Goal: Task Accomplishment & Management: Manage account settings

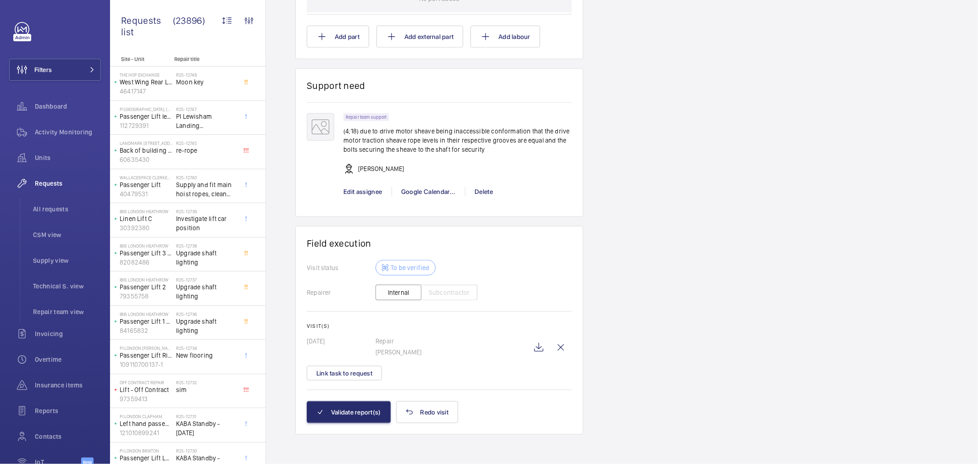
scroll to position [698, 0]
click at [539, 343] on wm-front-icon-button at bounding box center [539, 347] width 22 height 22
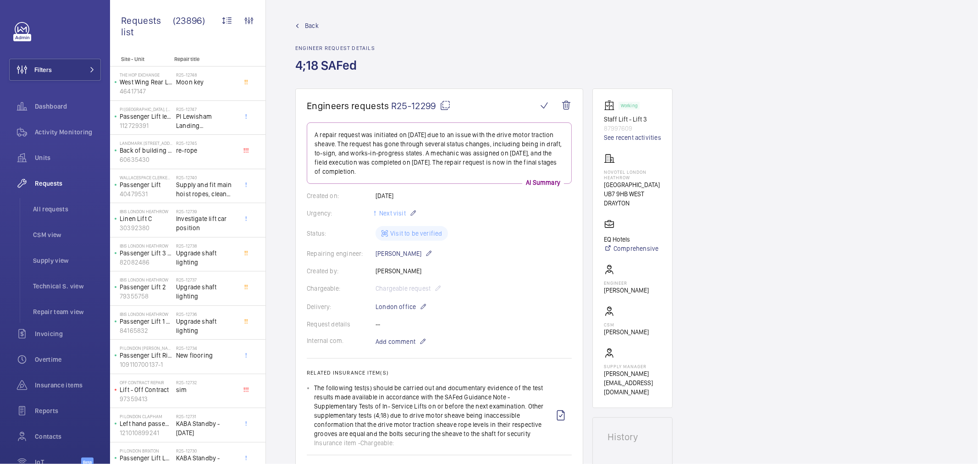
scroll to position [0, 0]
click at [414, 102] on span "R25-12299" at bounding box center [421, 106] width 60 height 11
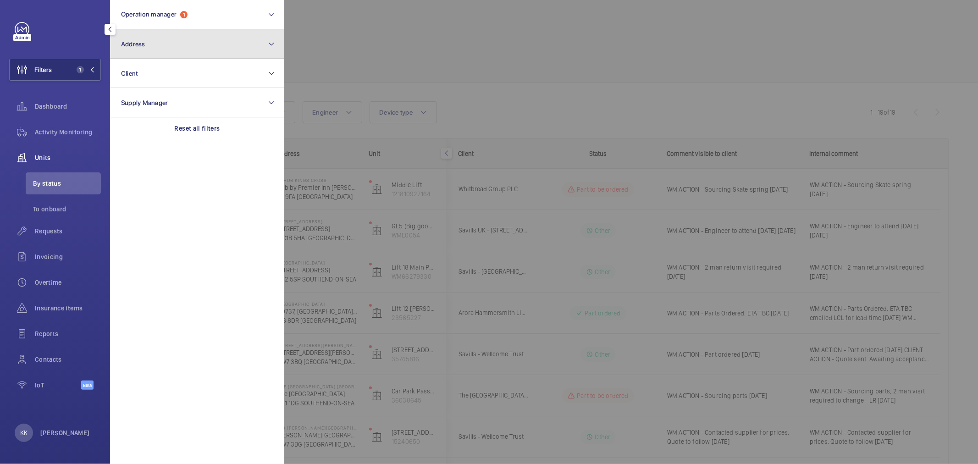
click at [171, 39] on button "Address" at bounding box center [197, 43] width 174 height 29
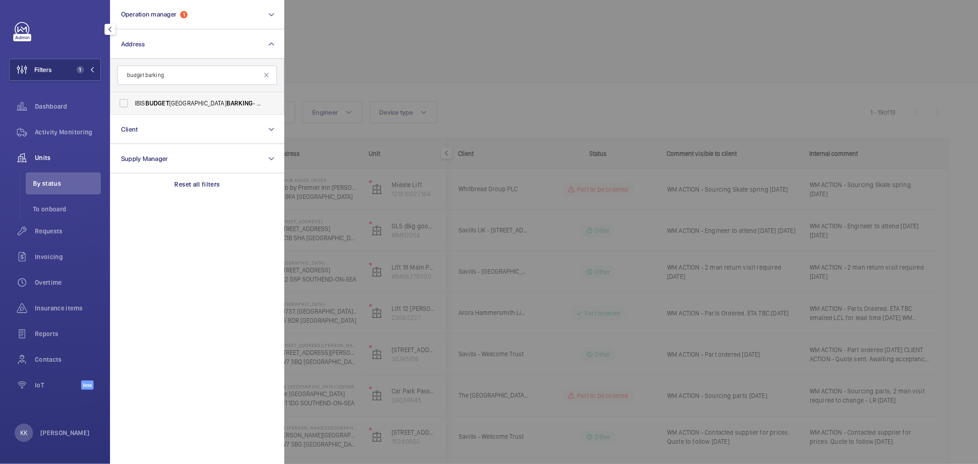
type input "budget barking"
click at [188, 101] on span "IBIS BUDGET LONDON BARKING - H3188, IBIS BUDGET LONDON BARKING , 10 Pepys St, H…" at bounding box center [198, 103] width 126 height 9
click at [133, 101] on input "IBIS BUDGET LONDON BARKING - H3188, IBIS BUDGET LONDON BARKING , 10 Pepys St, H…" at bounding box center [124, 103] width 18 height 18
checkbox input "true"
click at [101, 126] on div "Filters 2 Operation manager 1 Address 1 budget barking IBIS BUDGET LONDON BARKI…" at bounding box center [55, 232] width 110 height 464
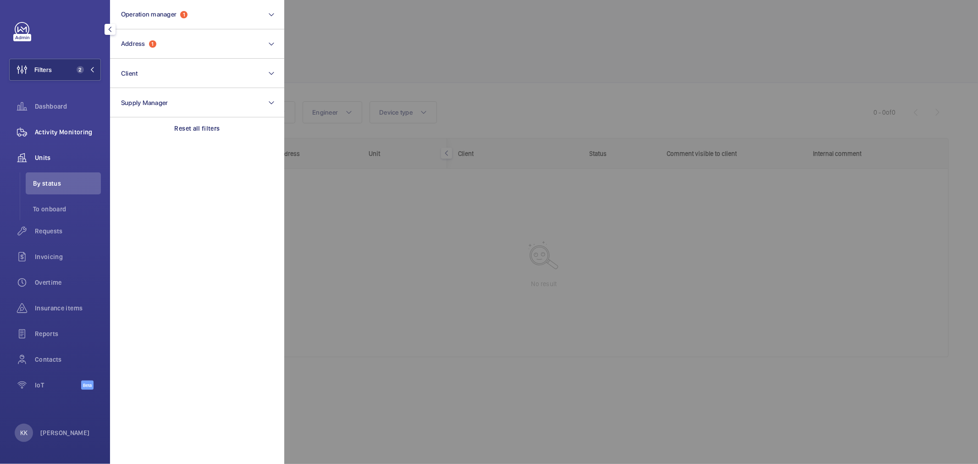
click at [91, 127] on span "Activity Monitoring" at bounding box center [68, 131] width 66 height 9
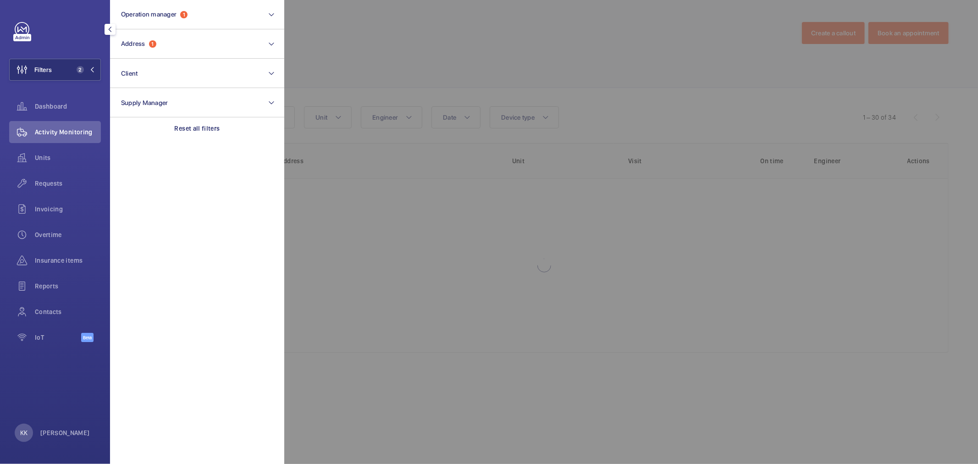
click at [533, 72] on div at bounding box center [773, 232] width 978 height 464
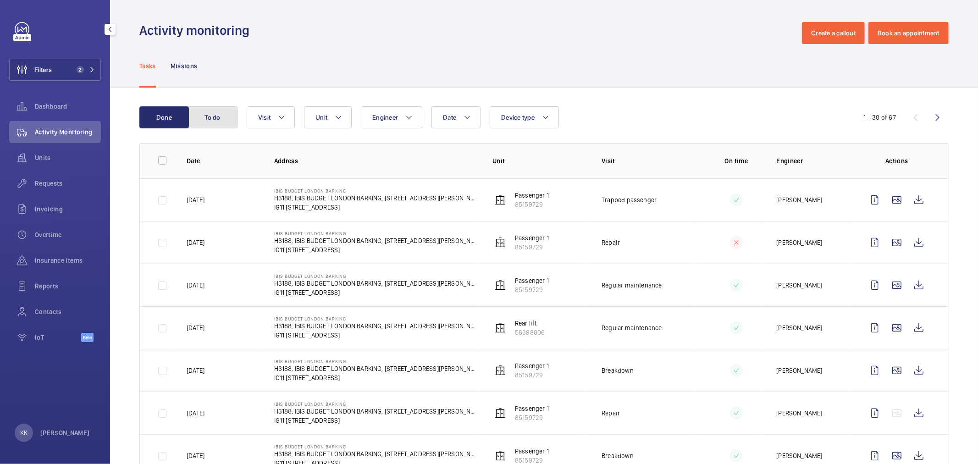
click at [203, 120] on button "To do" at bounding box center [212, 117] width 49 height 22
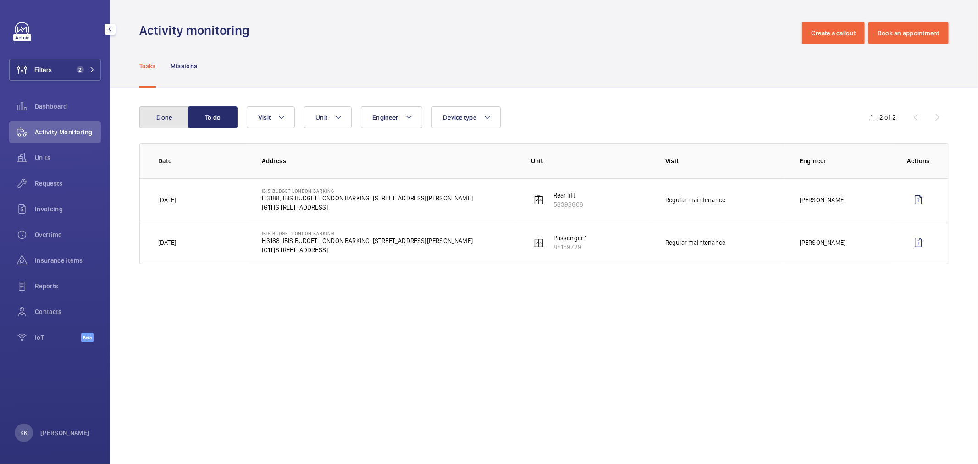
click at [167, 120] on button "Done" at bounding box center [163, 117] width 49 height 22
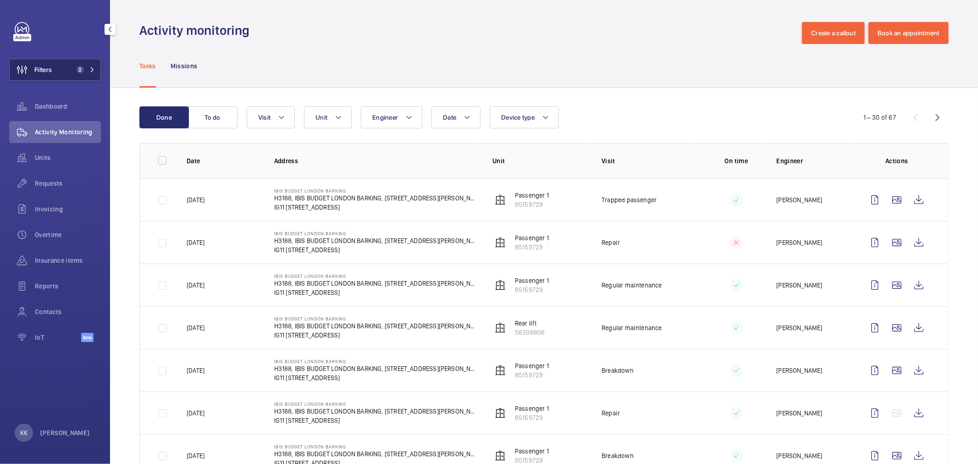
click at [92, 67] on mat-icon at bounding box center [91, 69] width 5 height 5
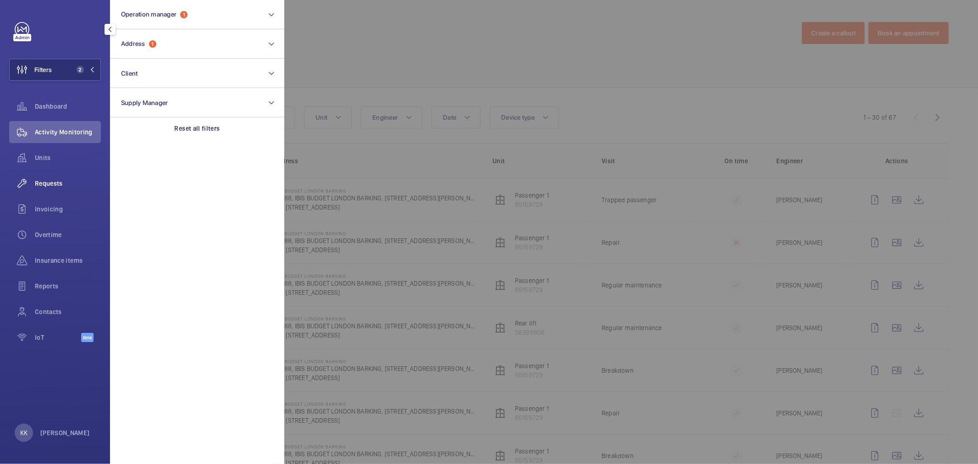
click at [54, 179] on span "Requests" at bounding box center [68, 183] width 66 height 9
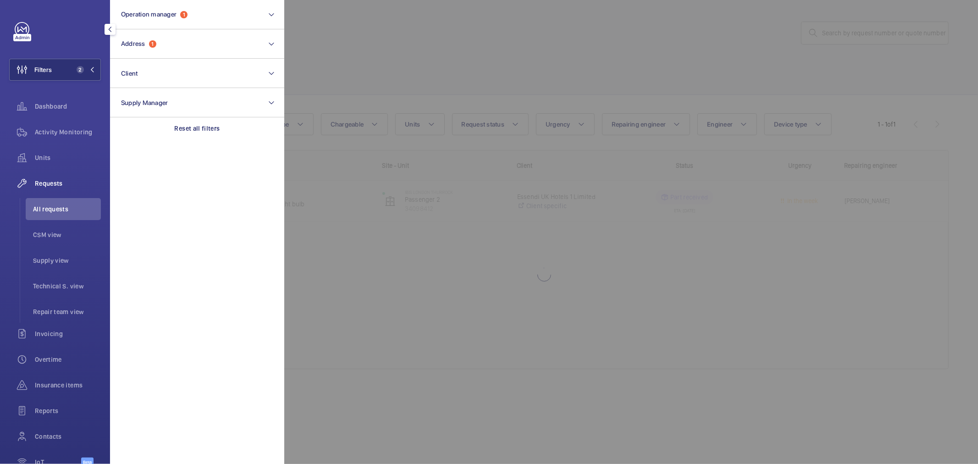
click at [626, 66] on div at bounding box center [773, 232] width 978 height 464
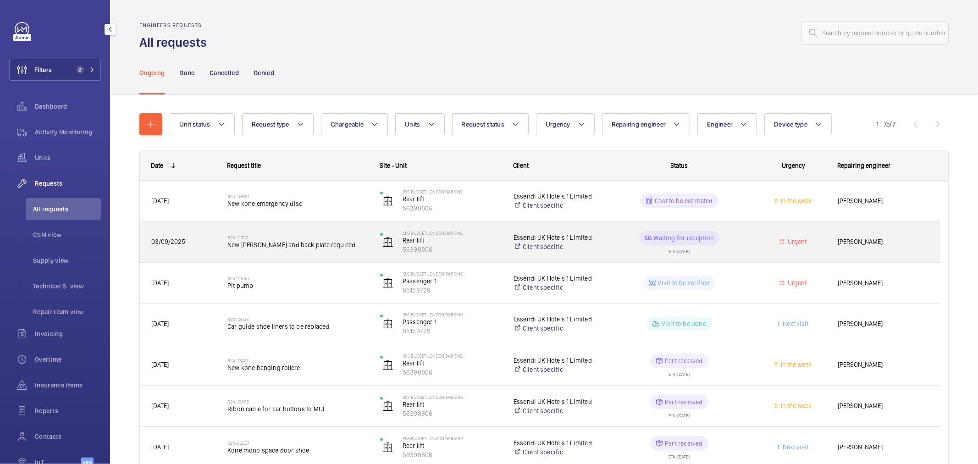
click at [269, 240] on span "New kone pressel and back plate required" at bounding box center [297, 244] width 141 height 9
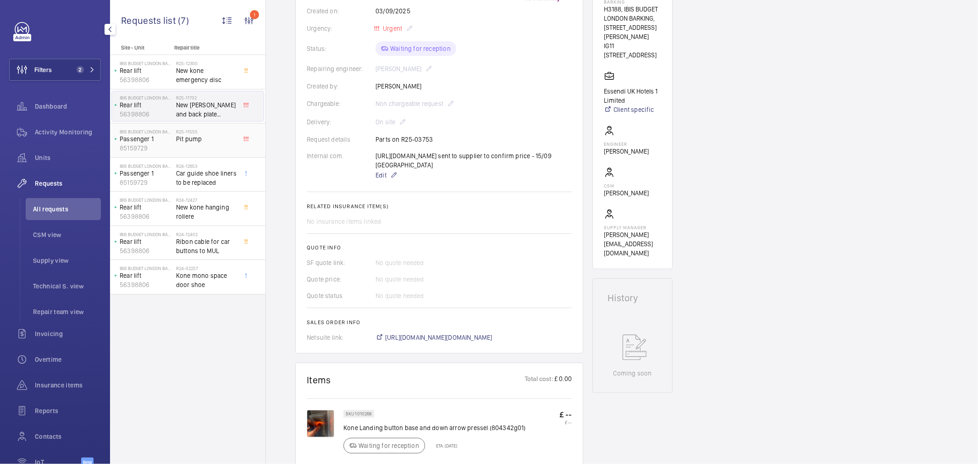
scroll to position [153, 0]
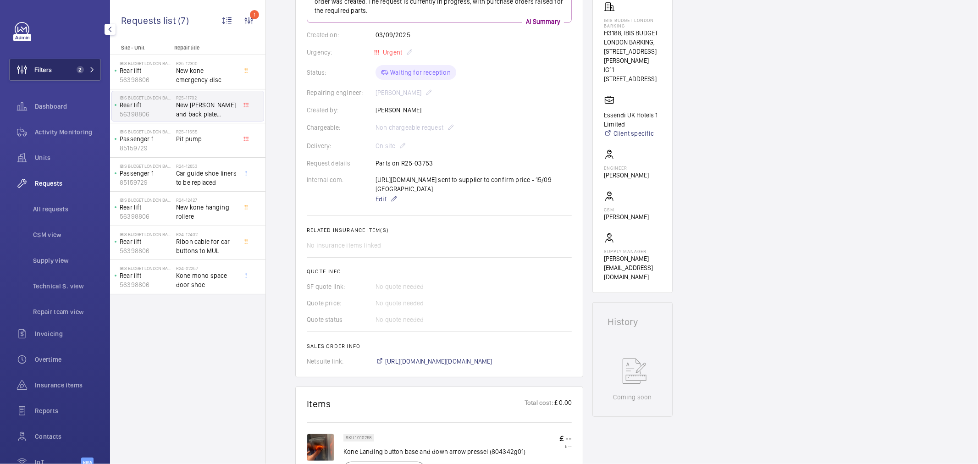
click at [60, 74] on button "Filters 2" at bounding box center [55, 70] width 92 height 22
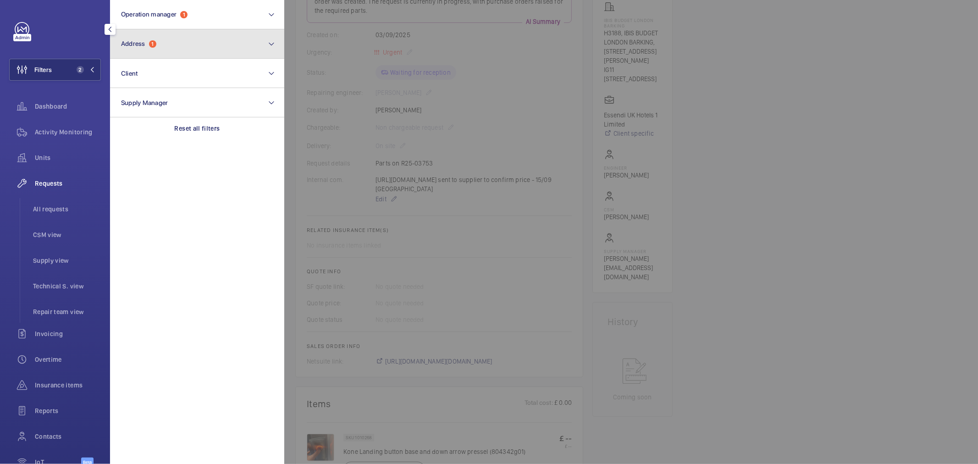
click at [152, 39] on button "Address 1" at bounding box center [197, 43] width 174 height 29
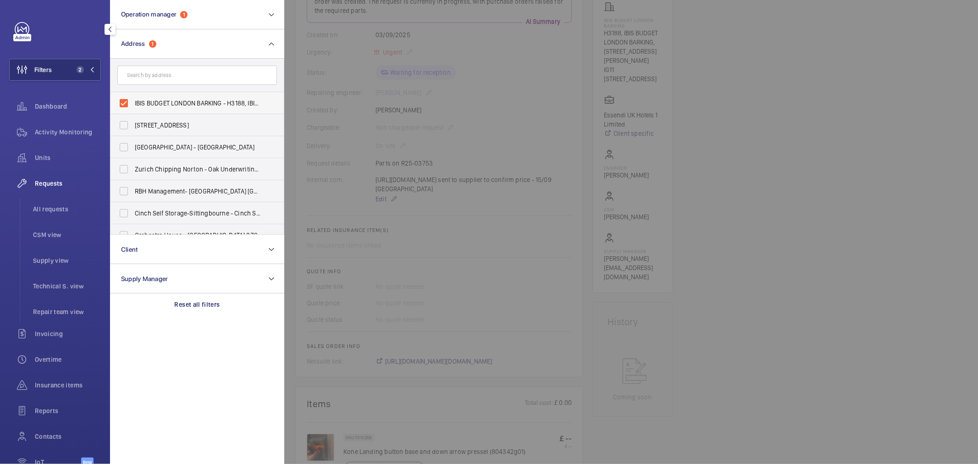
click at [161, 100] on span "IBIS BUDGET LONDON BARKING - H3188, IBIS BUDGET LONDON BARKING, 10 Pepys St, HI…" at bounding box center [198, 103] width 126 height 9
click at [133, 100] on input "IBIS BUDGET LONDON BARKING - H3188, IBIS BUDGET LONDON BARKING, 10 Pepys St, HI…" at bounding box center [124, 103] width 18 height 18
checkbox input "false"
click at [49, 147] on div "Units" at bounding box center [55, 158] width 92 height 22
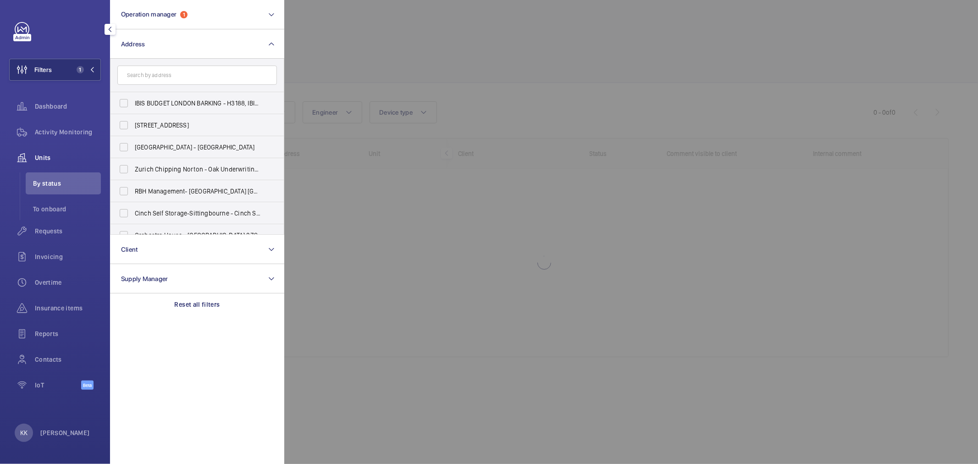
click at [758, 235] on div at bounding box center [773, 232] width 978 height 464
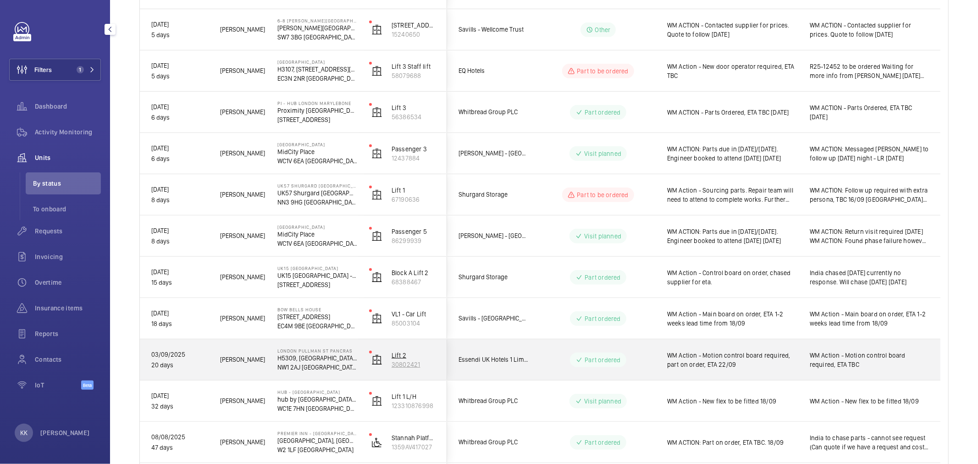
scroll to position [458, 0]
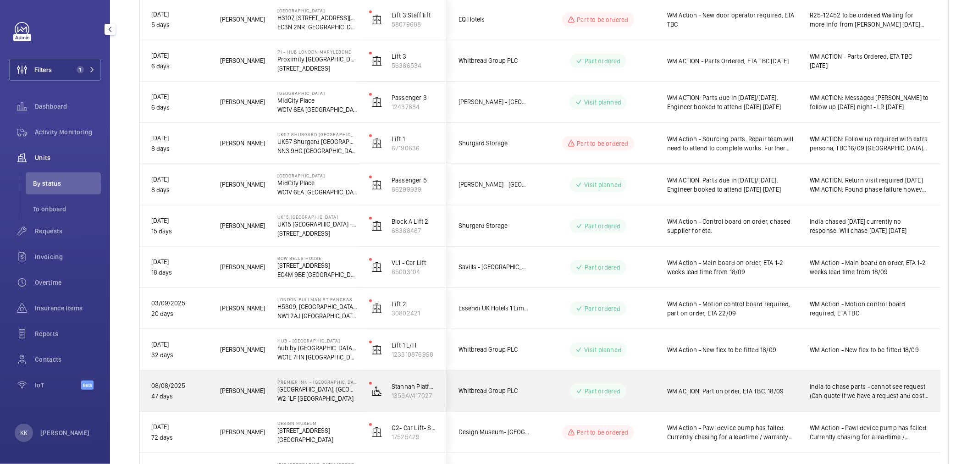
click at [745, 403] on div "WM ACTION: Part on order, ETA TBC. 18/09" at bounding box center [727, 390] width 142 height 39
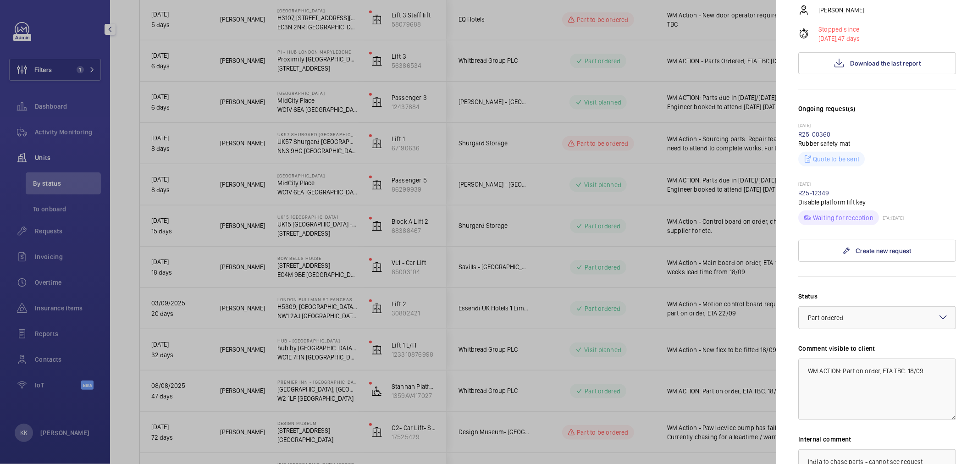
scroll to position [254, 0]
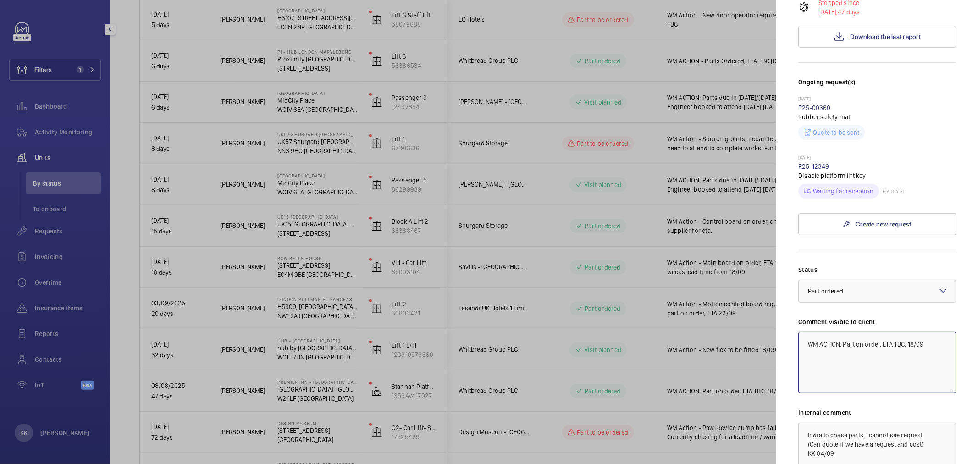
click at [922, 348] on textarea "WM ACTION: Part on order, ETA TBC. 18/09" at bounding box center [877, 362] width 158 height 61
drag, startPoint x: 923, startPoint y: 328, endPoint x: 894, endPoint y: 324, distance: 29.1
click at [894, 332] on textarea "WM ACTION: Part on order, ETA TBC. 18/09" at bounding box center [877, 362] width 158 height 61
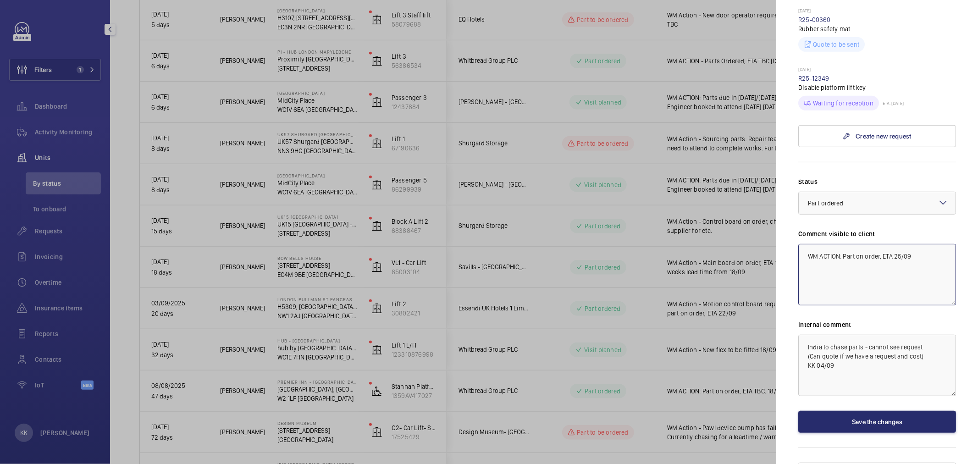
scroll to position [346, 0]
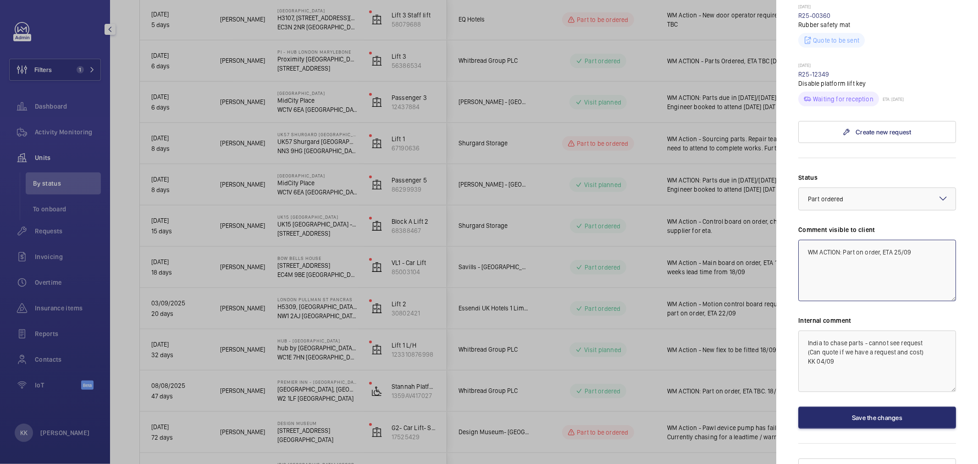
type textarea "WM ACTION: Part on order, ETA 25/09"
click at [896, 359] on textarea "India to chase parts - cannot see request (Can quote if we have a request and c…" at bounding box center [877, 360] width 158 height 61
click at [850, 358] on textarea "India to chase parts - cannot see request (Can quote if we have a request and c…" at bounding box center [877, 360] width 158 height 61
drag, startPoint x: 851, startPoint y: 353, endPoint x: 848, endPoint y: 317, distance: 36.3
click at [848, 330] on textarea "India to chase parts - cannot see request (Can quote if we have a request and c…" at bounding box center [877, 360] width 158 height 61
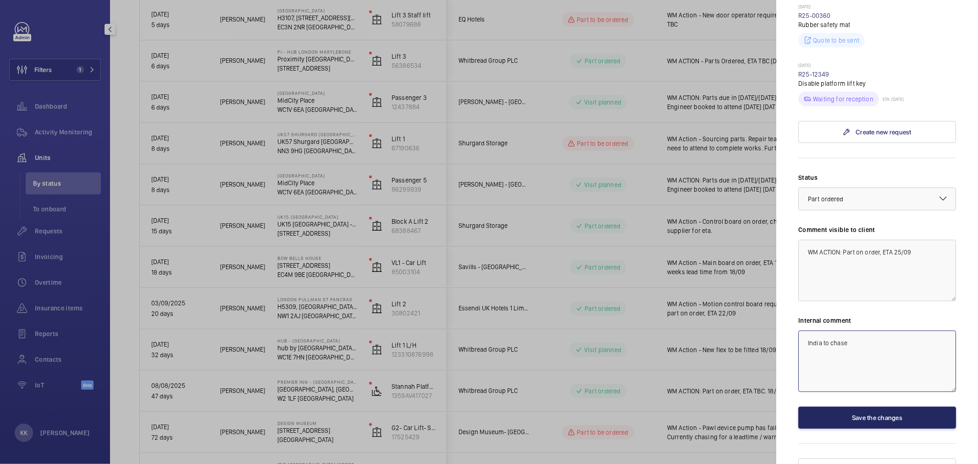
type textarea "India to chase"
click at [906, 407] on button "Save the changes" at bounding box center [877, 418] width 158 height 22
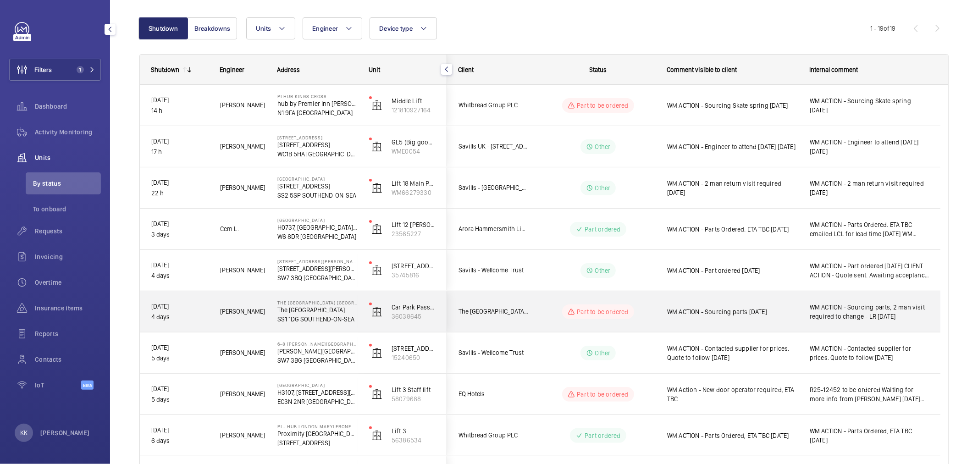
scroll to position [102, 0]
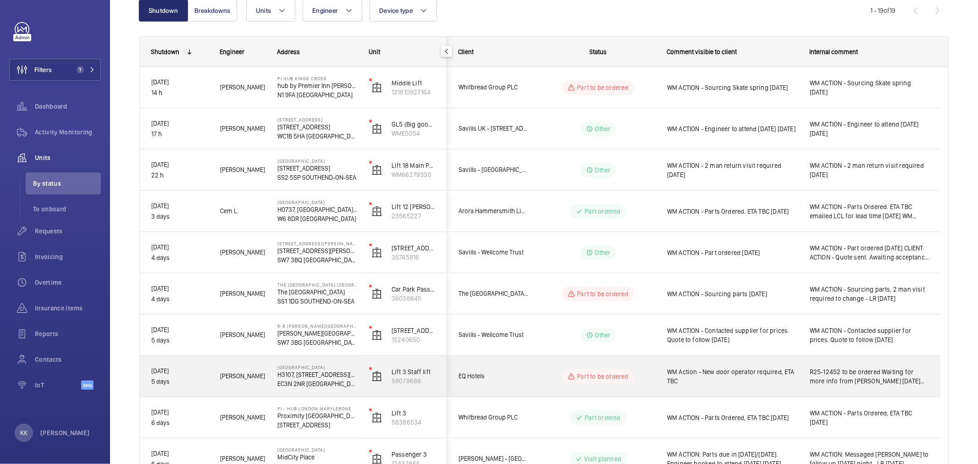
click at [745, 375] on span "WM Action - New door operator required, ETA TBC" at bounding box center [732, 376] width 131 height 18
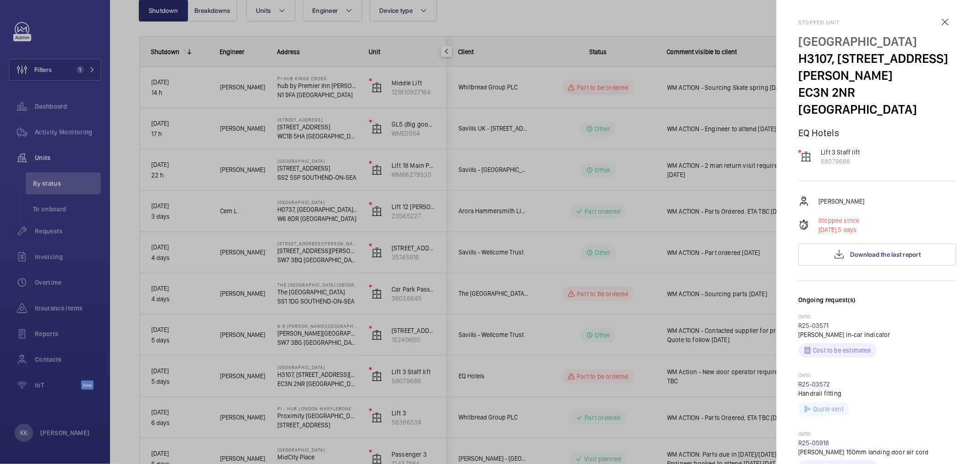
scroll to position [0, 0]
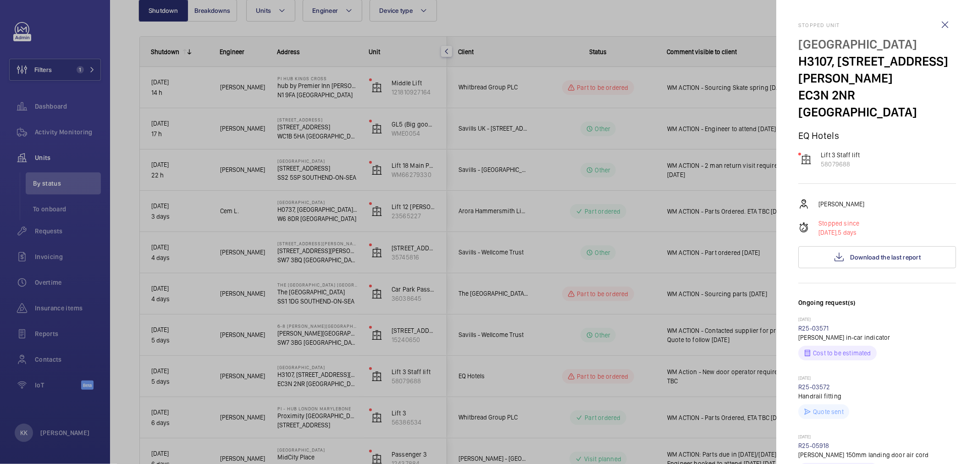
drag, startPoint x: 839, startPoint y: 66, endPoint x: 800, endPoint y: 47, distance: 43.9
click at [800, 47] on p "NOVOTEL LONDON TOWER BRIDGE" at bounding box center [877, 44] width 158 height 17
copy p "NOVOTEL LONDON TOWER BRIDGE"
click at [168, 189] on div at bounding box center [489, 232] width 978 height 464
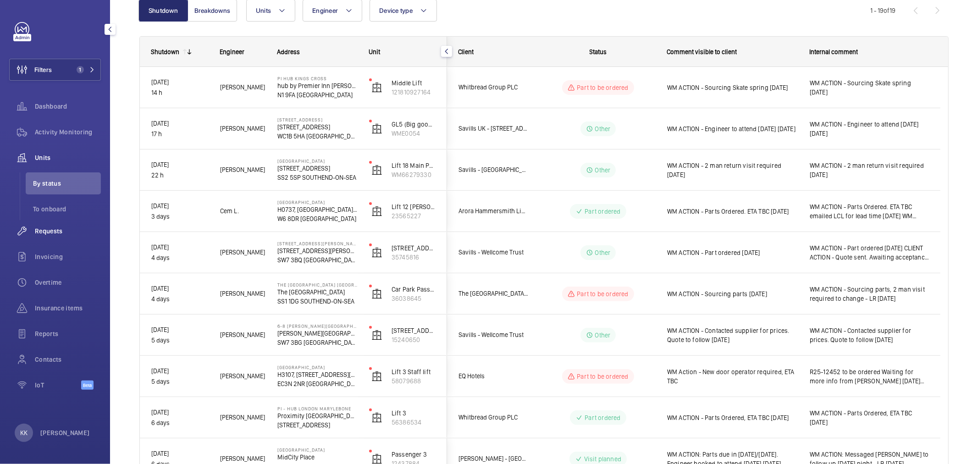
click at [44, 232] on span "Requests" at bounding box center [68, 230] width 66 height 9
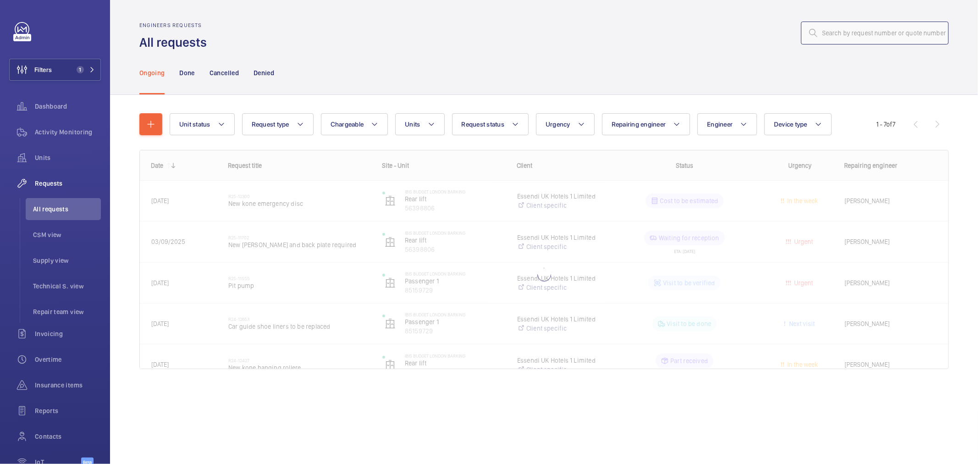
click at [873, 33] on input "text" at bounding box center [875, 33] width 148 height 23
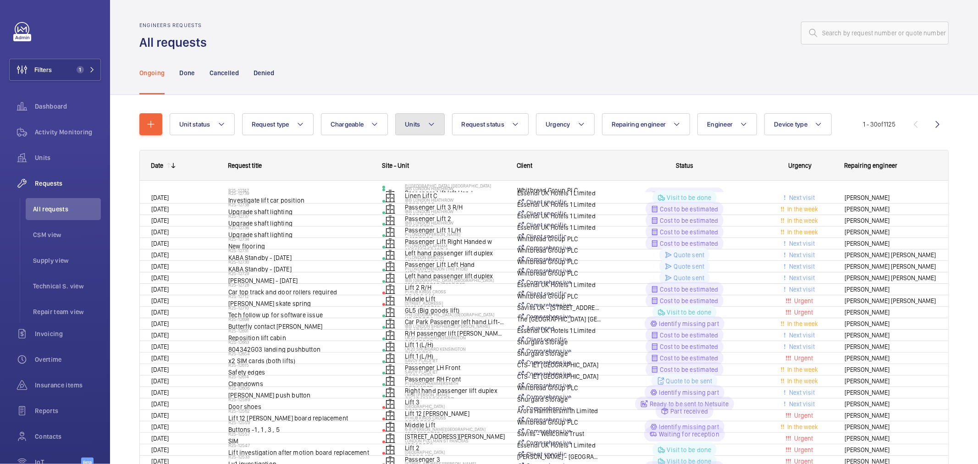
click at [422, 130] on button "Units" at bounding box center [419, 124] width 49 height 22
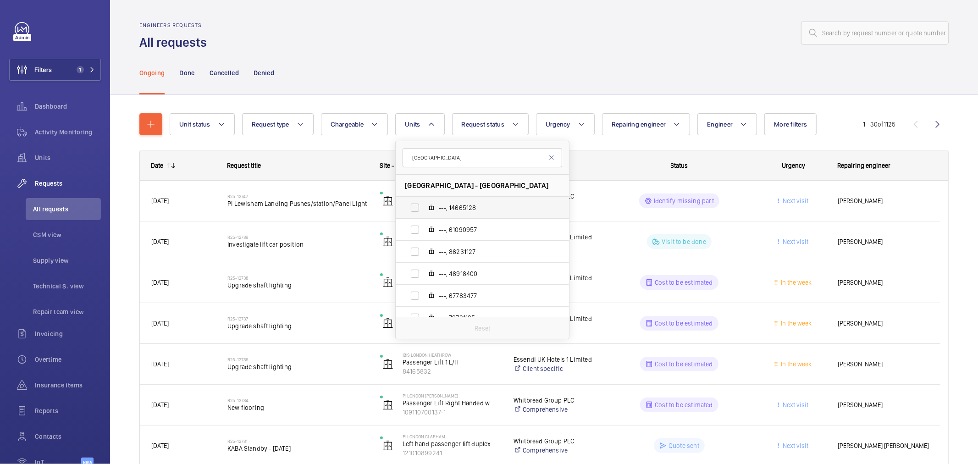
type input "NOVOTEL LONDON TOWER BRIDGE"
click at [474, 206] on span "---, 14665128" at bounding box center [492, 207] width 106 height 9
click at [424, 206] on input "---, 14665128" at bounding box center [415, 207] width 18 height 18
checkbox input "true"
click at [474, 219] on label "---, 61090957" at bounding box center [475, 230] width 159 height 22
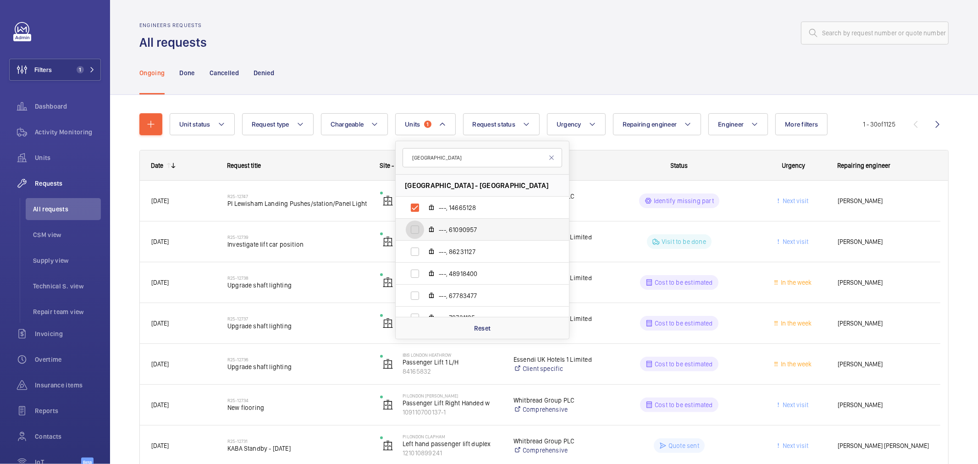
click at [424, 220] on input "---, 61090957" at bounding box center [415, 229] width 18 height 18
checkbox input "true"
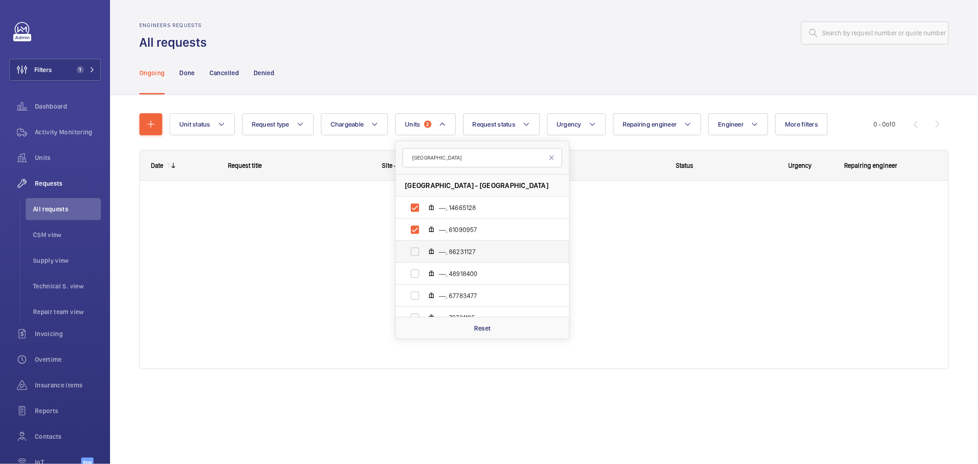
click at [473, 259] on label "---, 86231127" at bounding box center [475, 252] width 159 height 22
click at [424, 259] on input "---, 86231127" at bounding box center [415, 251] width 18 height 18
checkbox input "true"
click at [469, 274] on span "---, 48918400" at bounding box center [492, 273] width 106 height 9
click at [424, 274] on input "---, 48918400" at bounding box center [415, 273] width 18 height 18
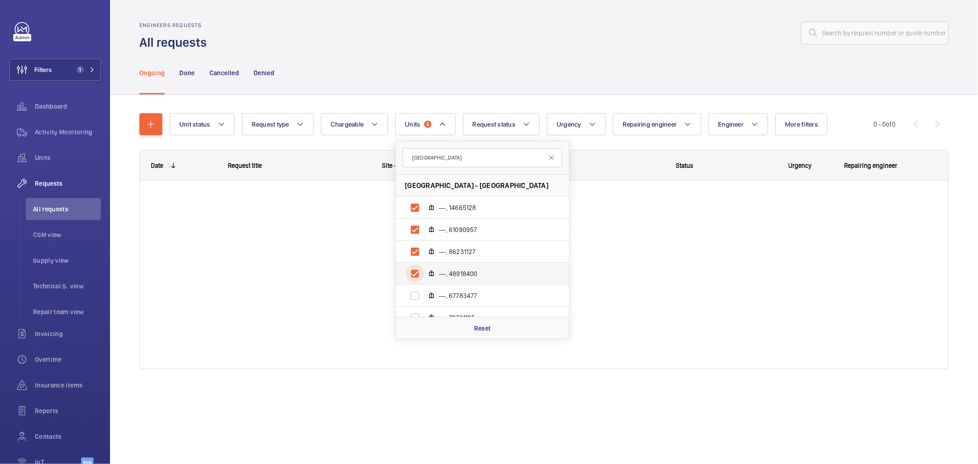
checkbox input "true"
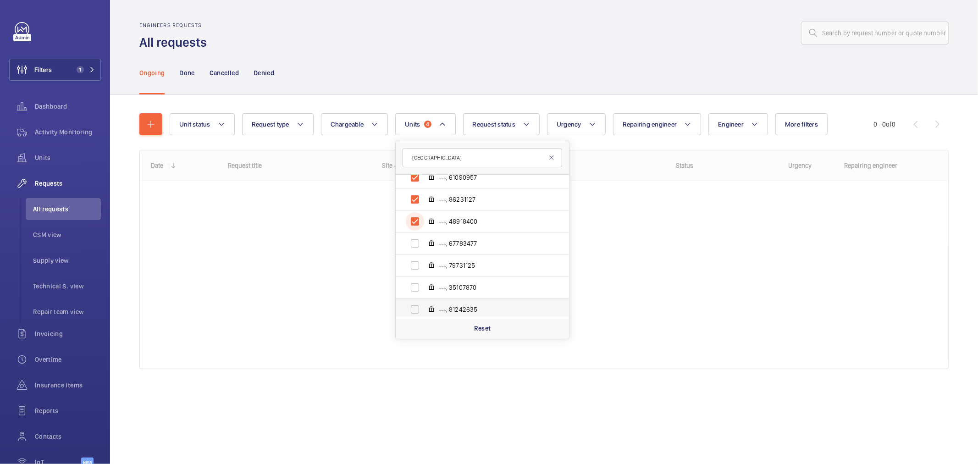
scroll to position [99, 0]
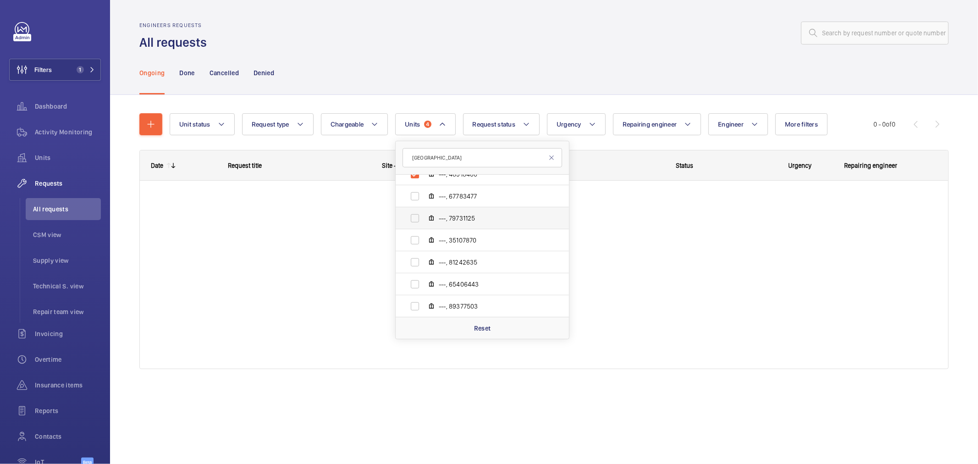
drag, startPoint x: 474, startPoint y: 194, endPoint x: 478, endPoint y: 220, distance: 26.0
click at [475, 195] on span "---, 67783477" at bounding box center [492, 196] width 106 height 9
click at [424, 195] on input "---, 67783477" at bounding box center [415, 196] width 18 height 18
checkbox input "true"
click at [478, 221] on span "---, 79731125" at bounding box center [492, 218] width 106 height 9
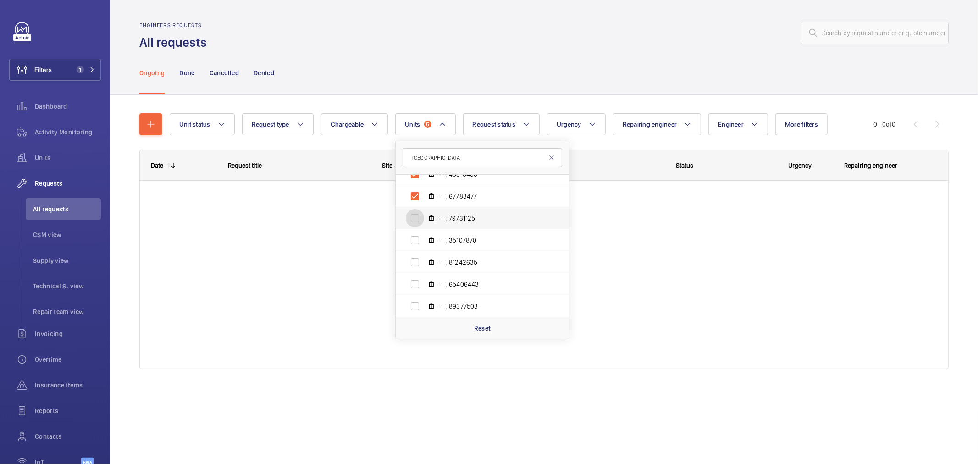
click at [424, 221] on input "---, 79731125" at bounding box center [415, 218] width 18 height 18
checkbox input "true"
click at [475, 247] on label "---, 35107870" at bounding box center [475, 240] width 159 height 22
click at [424, 247] on input "---, 35107870" at bounding box center [415, 240] width 18 height 18
checkbox input "true"
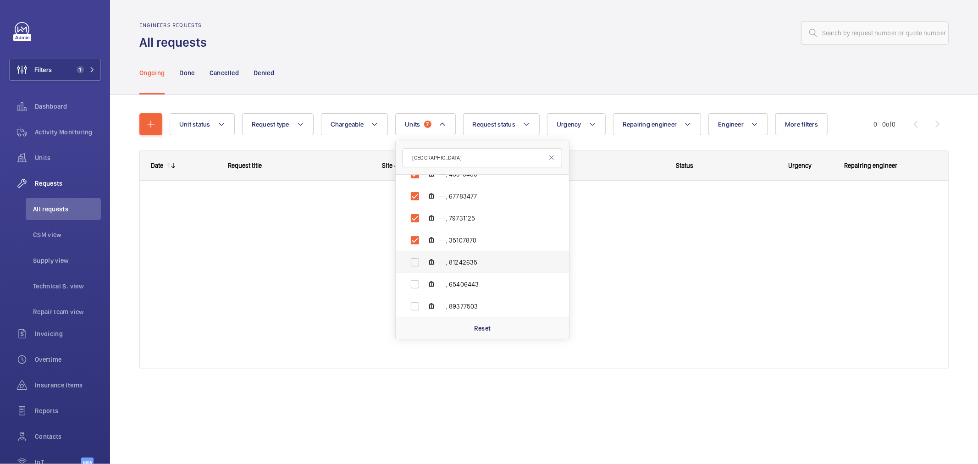
click at [469, 270] on label "---, 81242635" at bounding box center [475, 262] width 159 height 22
click at [424, 270] on input "---, 81242635" at bounding box center [415, 262] width 18 height 18
checkbox input "true"
click at [461, 295] on label "---, 89377503" at bounding box center [475, 306] width 159 height 22
click at [424, 297] on input "---, 89377503" at bounding box center [415, 306] width 18 height 18
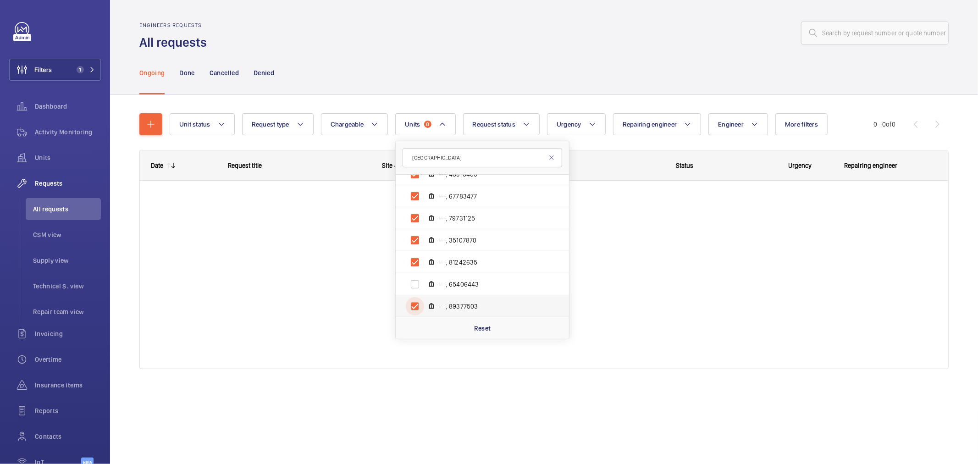
checkbox input "true"
click at [466, 276] on label "---, 65406443" at bounding box center [475, 284] width 159 height 22
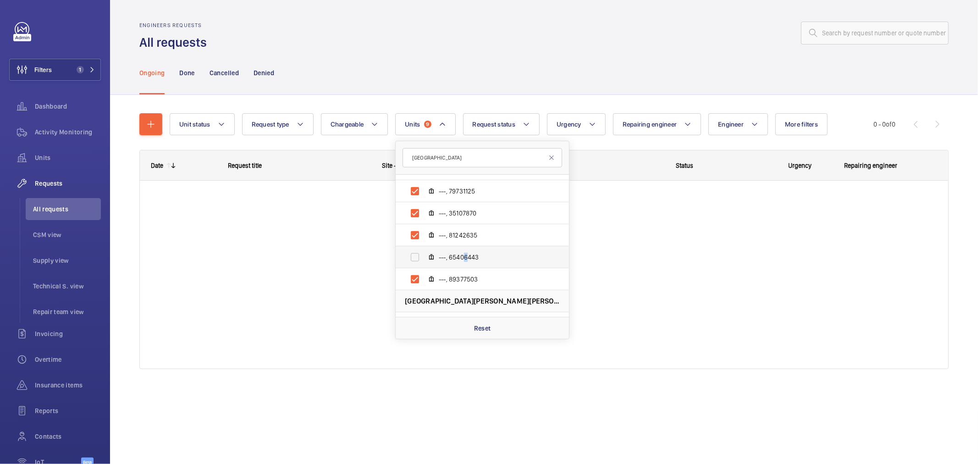
scroll to position [150, 0]
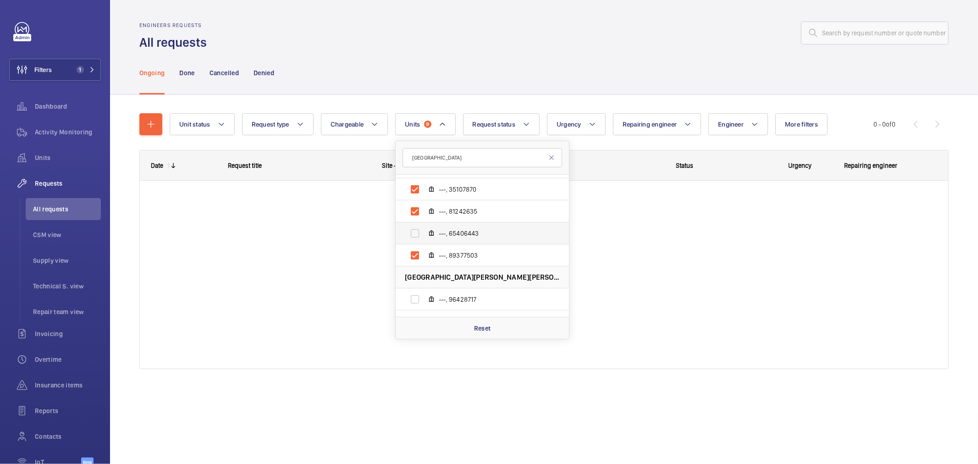
click at [470, 229] on span "---, 65406443" at bounding box center [492, 233] width 106 height 9
click at [424, 228] on input "---, 65406443" at bounding box center [415, 233] width 18 height 18
checkbox input "true"
click at [463, 67] on div "Ongoing Done Cancelled Denied" at bounding box center [543, 73] width 809 height 44
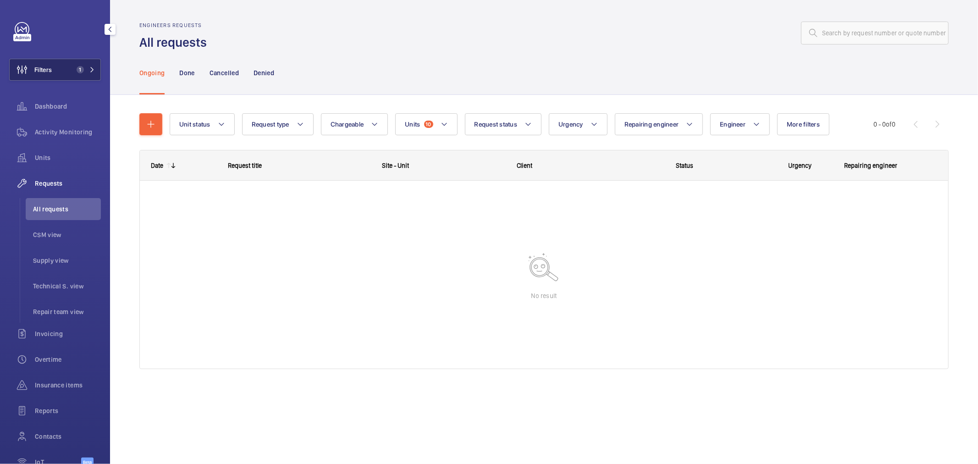
click at [73, 61] on button "Filters 1" at bounding box center [55, 70] width 92 height 22
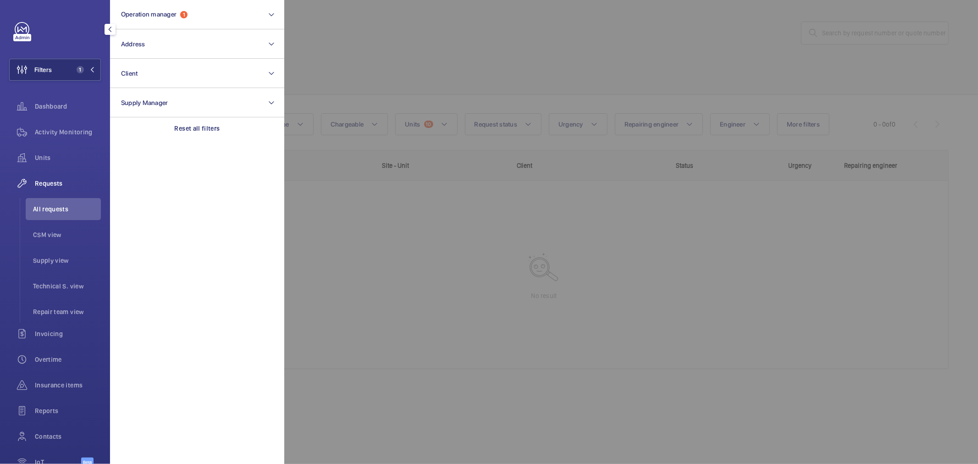
click at [381, 78] on div at bounding box center [773, 232] width 978 height 464
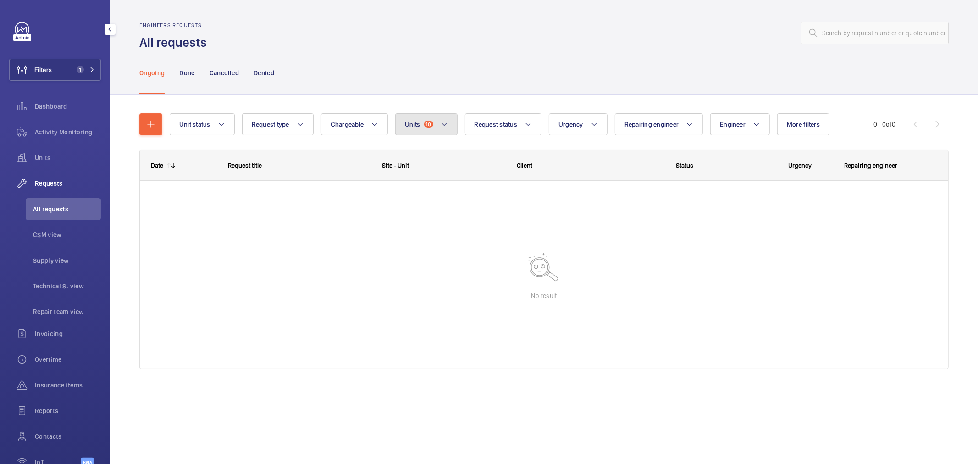
click at [426, 130] on button "Units 10" at bounding box center [426, 124] width 62 height 22
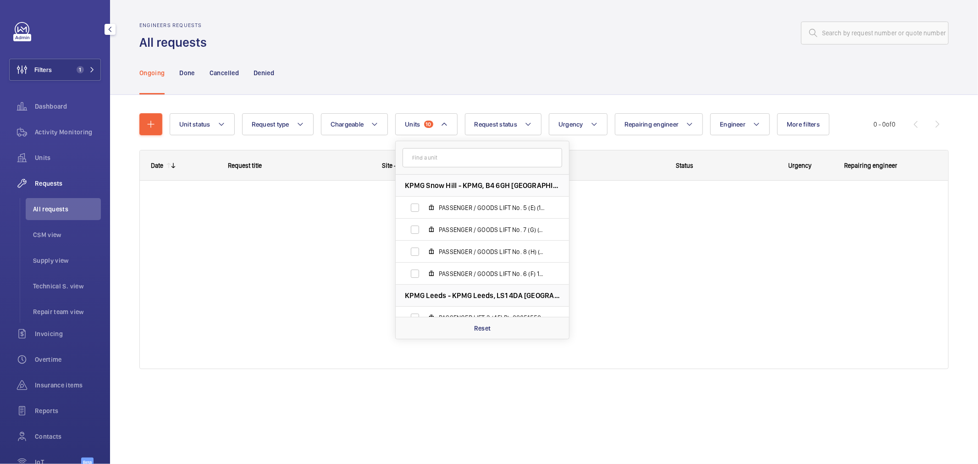
click at [467, 159] on input "text" at bounding box center [481, 157] width 159 height 19
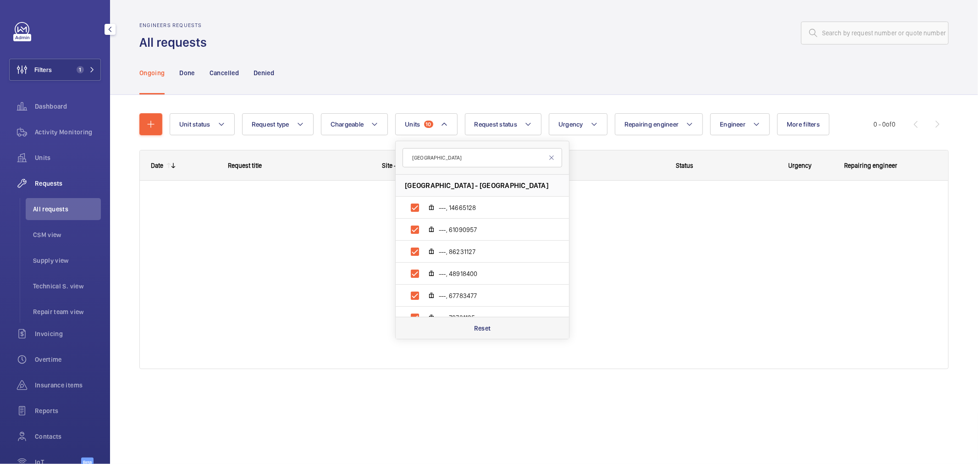
type input "NOVOTEL LONDON TOWER BRIDGE"
drag, startPoint x: 479, startPoint y: 331, endPoint x: 478, endPoint y: 326, distance: 4.7
click at [478, 331] on p "Reset" at bounding box center [482, 328] width 17 height 9
checkbox input "false"
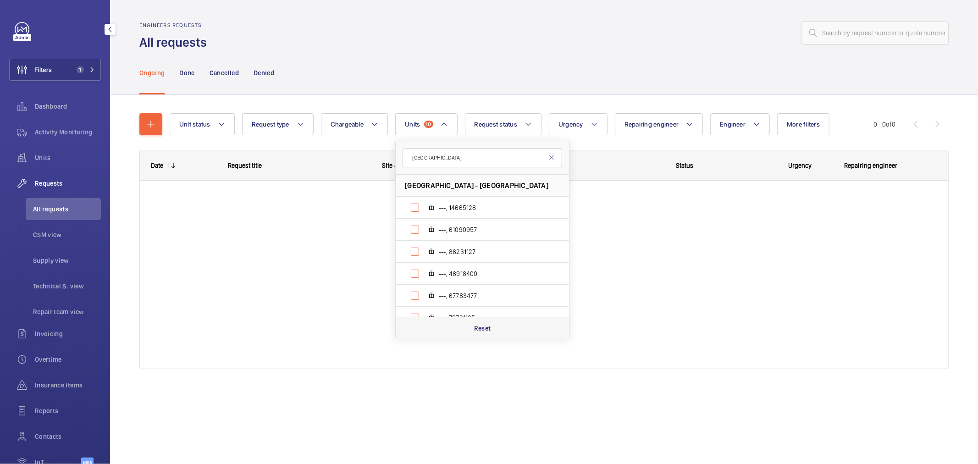
checkbox input "false"
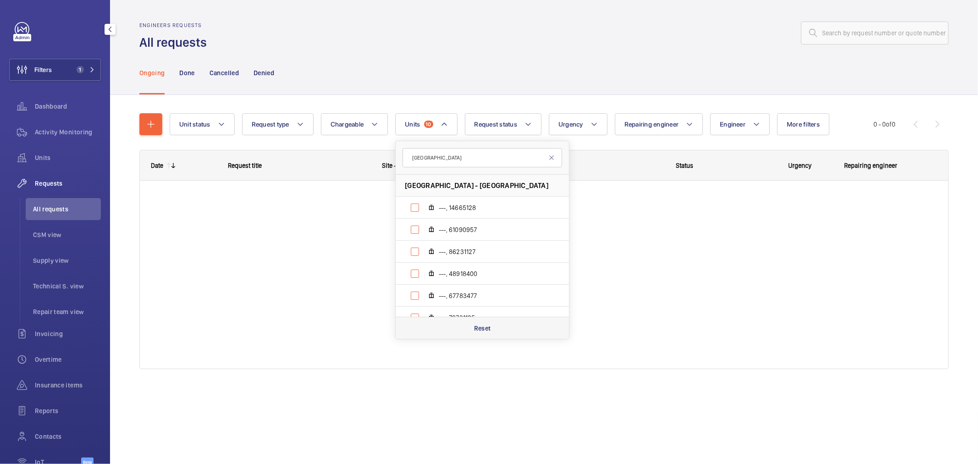
checkbox input "false"
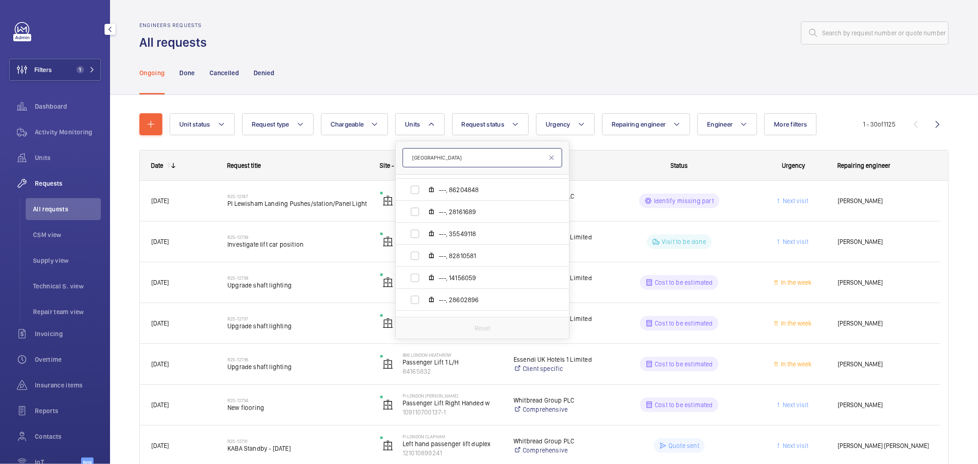
click at [504, 152] on input "NOVOTEL LONDON TOWER BRIDGE" at bounding box center [481, 157] width 159 height 19
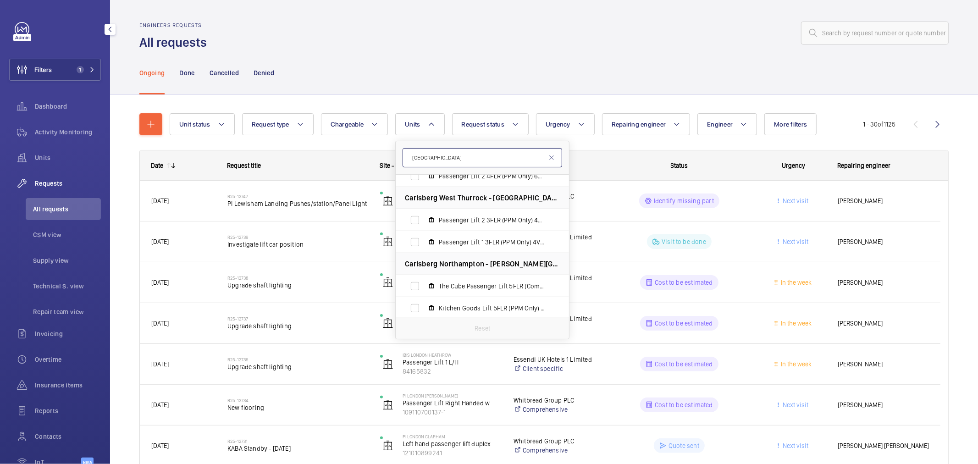
scroll to position [560, 0]
click at [461, 51] on div "Ongoing Done Cancelled Denied" at bounding box center [543, 73] width 809 height 44
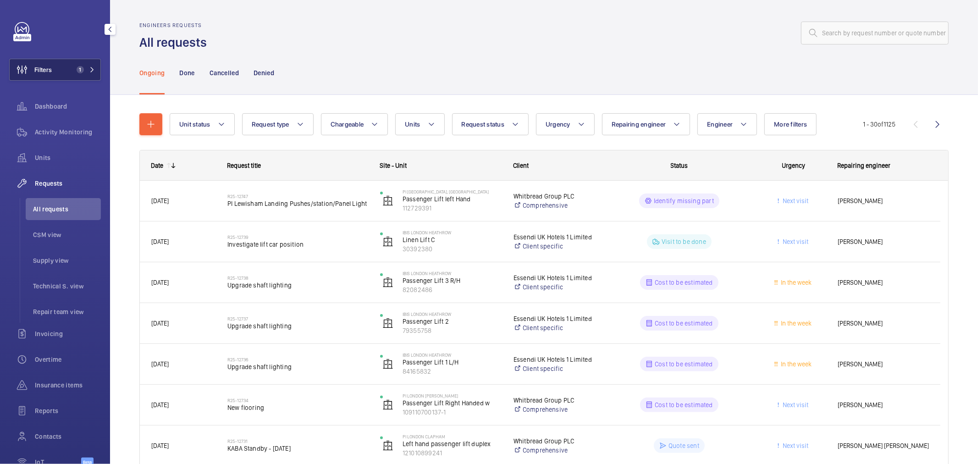
click at [47, 62] on span "Filters" at bounding box center [31, 70] width 42 height 22
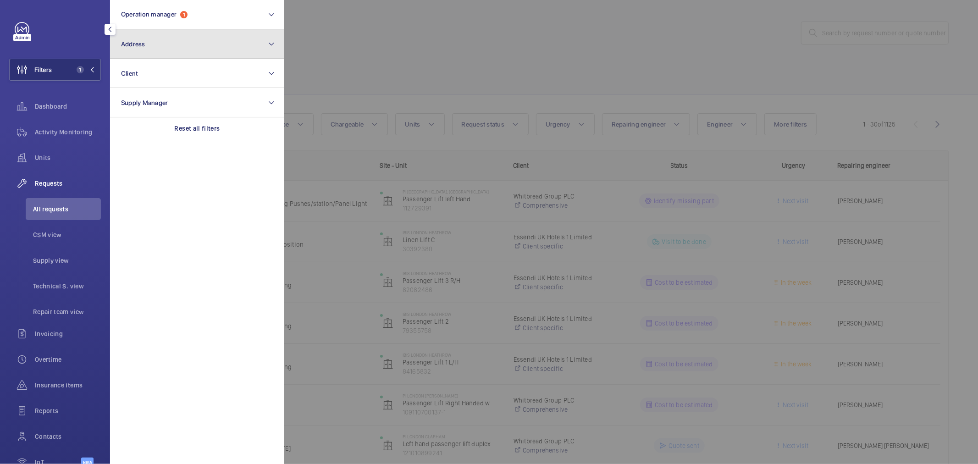
click at [170, 46] on button "Address" at bounding box center [197, 43] width 174 height 29
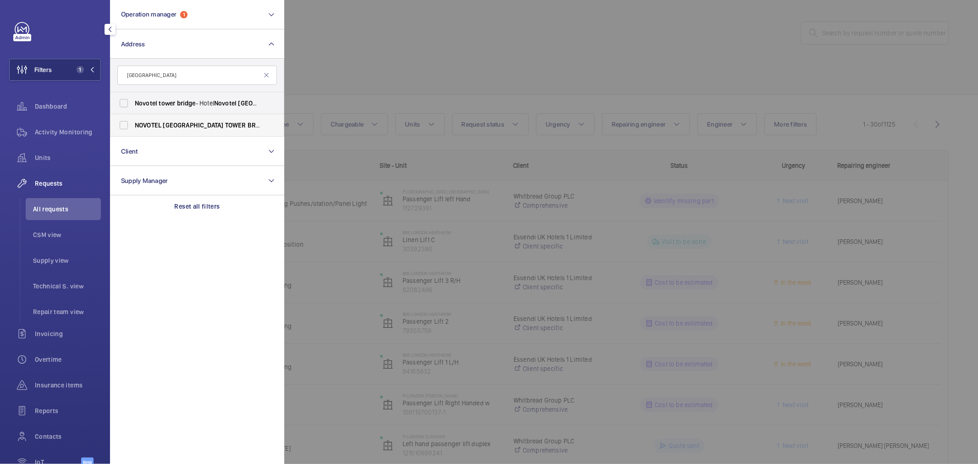
type input "NOVOTEL LONDON TOWER BRIDGE"
click at [175, 121] on span "LONDON" at bounding box center [193, 124] width 60 height 7
click at [133, 121] on input "NOVOTEL LONDON TOWER BRIDGE - H3107, NOVOTEL LONDON TOWER BRIDGE , 10 Pepys St,…" at bounding box center [124, 125] width 18 height 18
checkbox input "true"
click at [497, 60] on div at bounding box center [773, 232] width 978 height 464
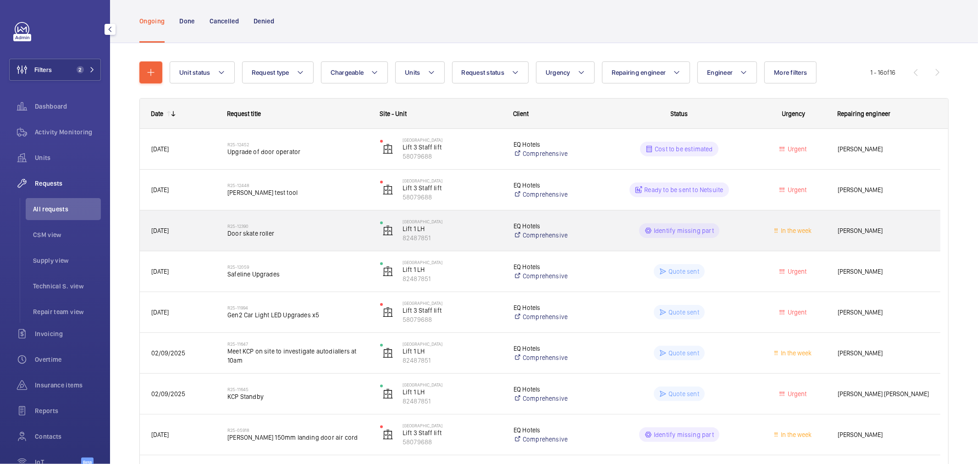
scroll to position [8, 0]
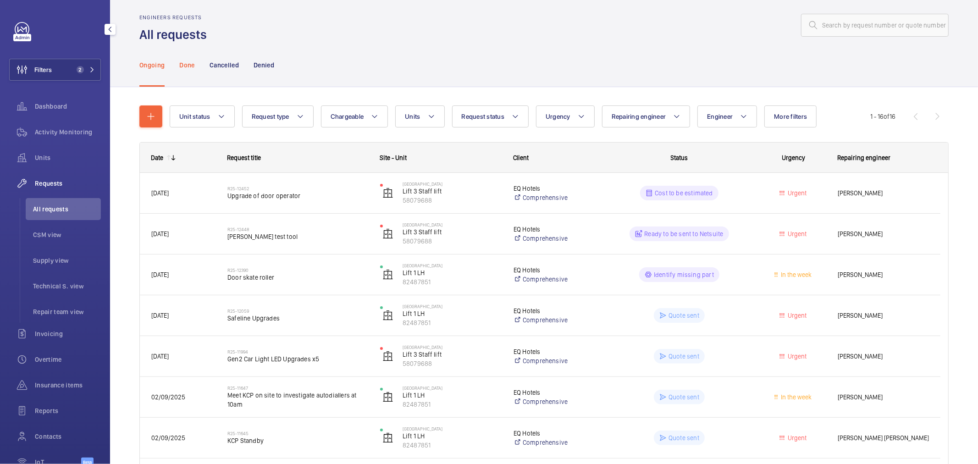
click at [190, 66] on p "Done" at bounding box center [186, 64] width 15 height 9
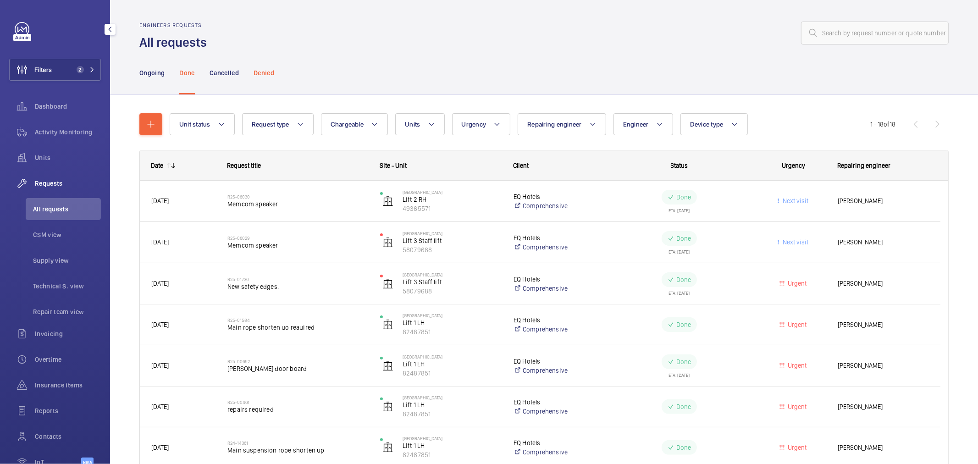
click at [268, 72] on p "Denied" at bounding box center [263, 72] width 21 height 9
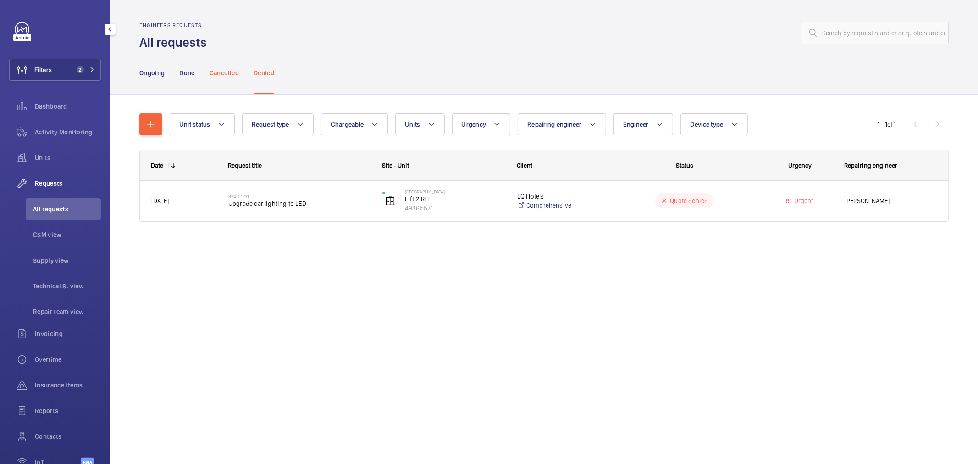
click at [230, 70] on p "Cancelled" at bounding box center [223, 72] width 29 height 9
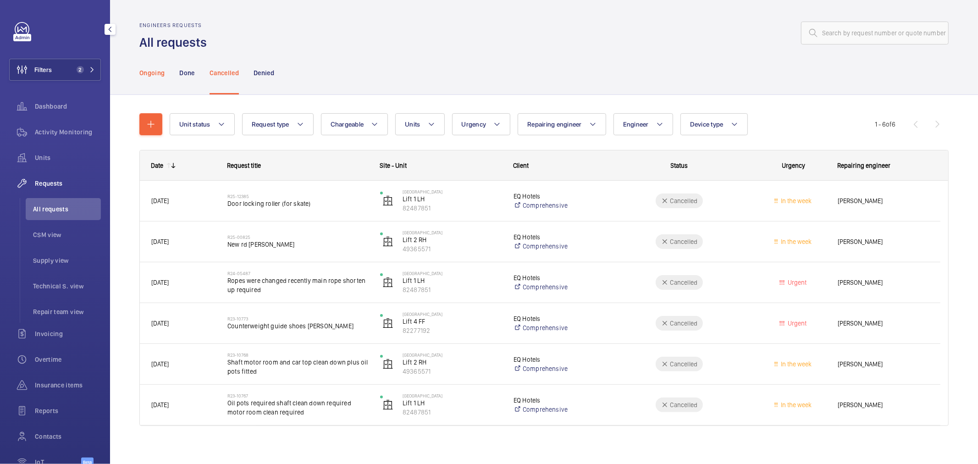
click at [157, 75] on p "Ongoing" at bounding box center [151, 72] width 25 height 9
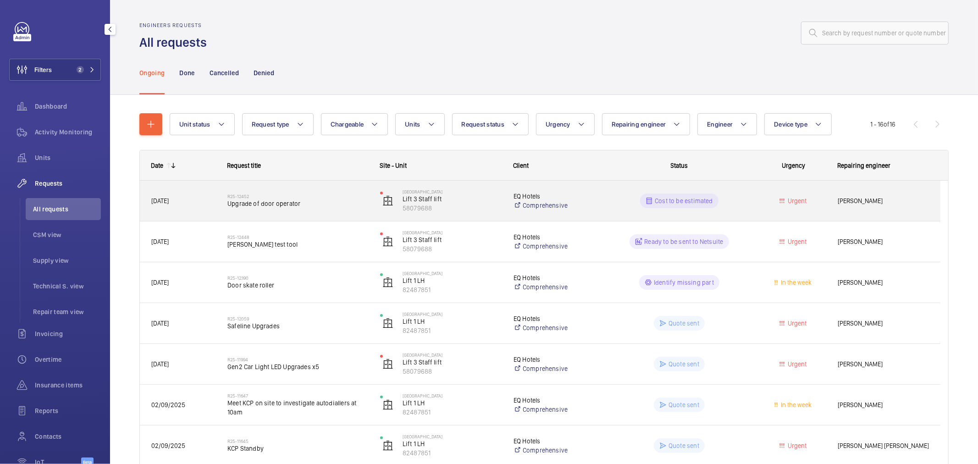
click at [297, 203] on span "Upgrade of door operator" at bounding box center [297, 203] width 141 height 9
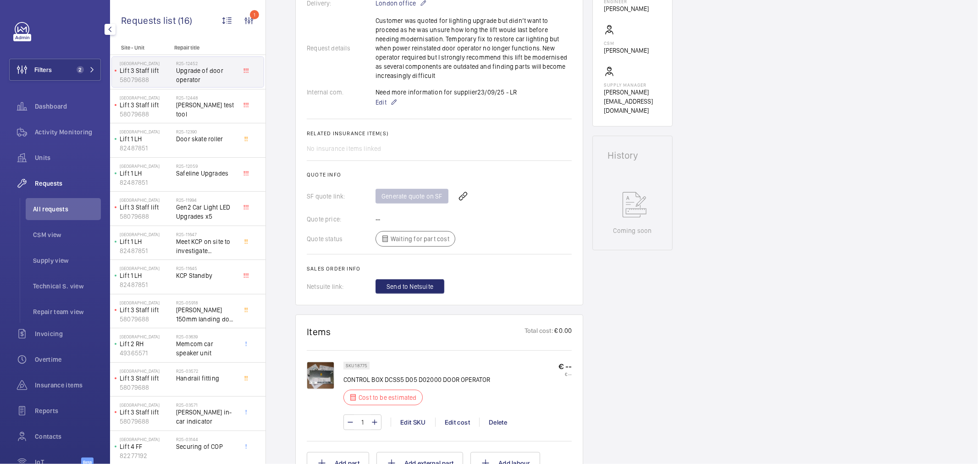
scroll to position [356, 0]
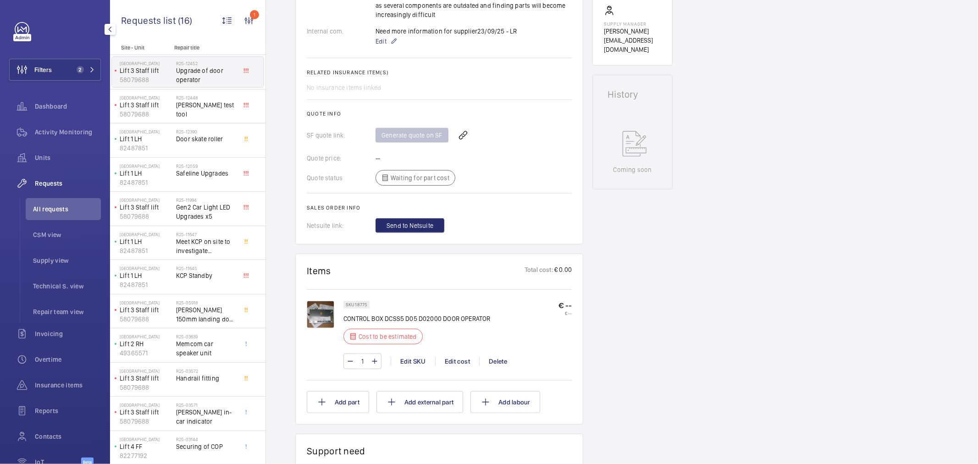
click at [324, 319] on img at bounding box center [320, 314] width 27 height 27
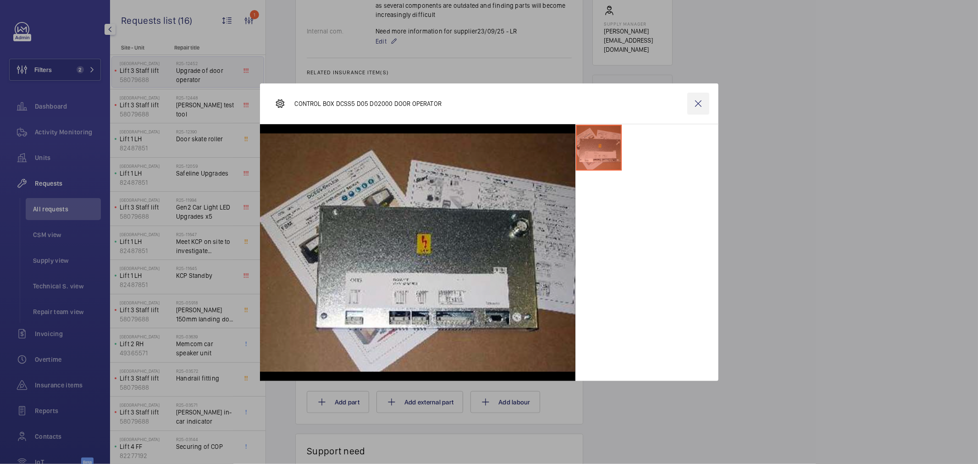
click at [700, 107] on wm-front-icon-button at bounding box center [698, 104] width 22 height 22
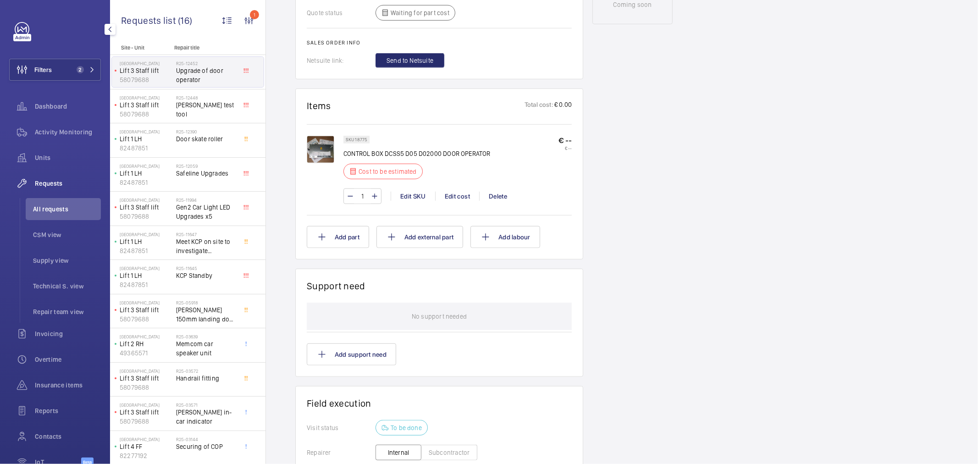
scroll to position [267, 0]
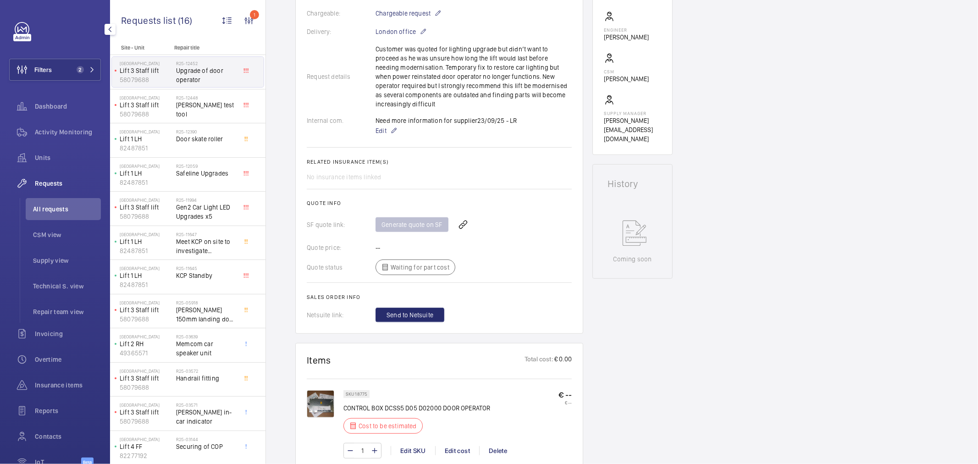
click at [71, 64] on button "Filters 2" at bounding box center [55, 70] width 92 height 22
click at [66, 72] on button "Filters 2" at bounding box center [55, 70] width 92 height 22
click at [59, 66] on button "Filters 2" at bounding box center [55, 70] width 92 height 22
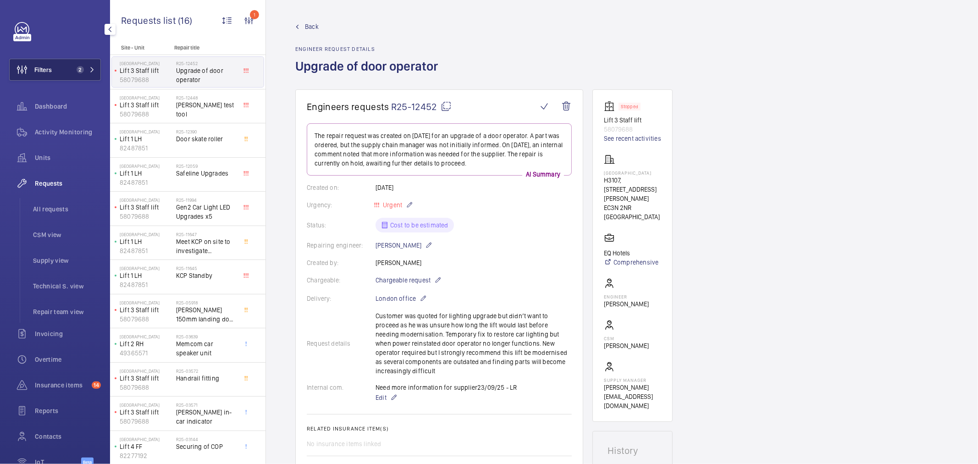
click at [73, 70] on span "2" at bounding box center [78, 69] width 11 height 7
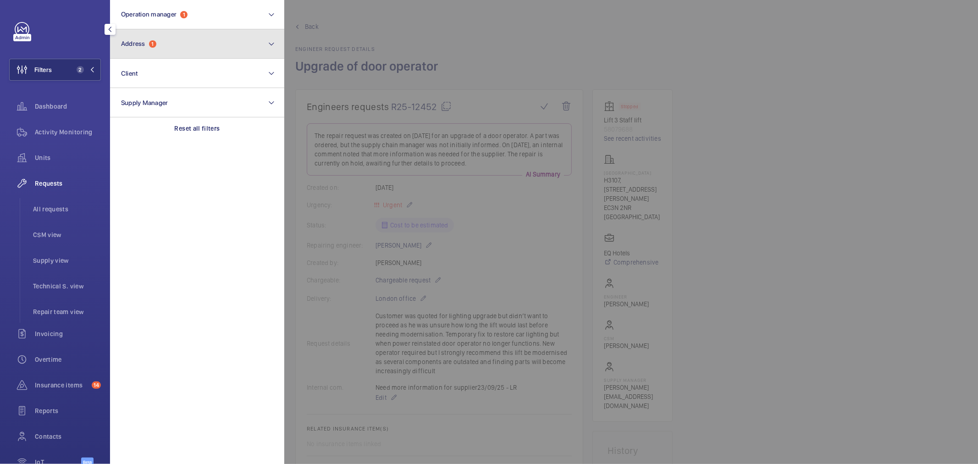
click at [164, 55] on button "Address 1" at bounding box center [197, 43] width 174 height 29
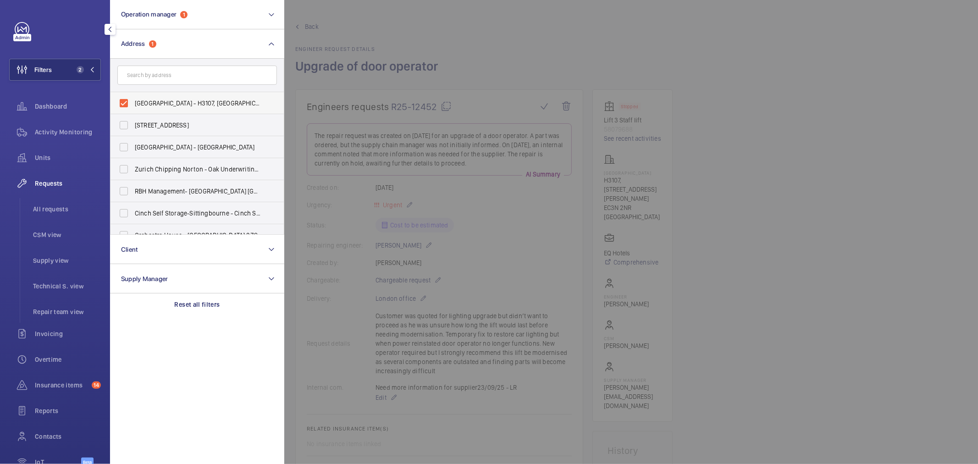
click at [163, 107] on span "NOVOTEL LONDON TOWER BRIDGE - H3107, NOVOTEL LONDON TOWER BRIDGE, 10 Pepys St, …" at bounding box center [198, 103] width 126 height 9
click at [133, 107] on input "NOVOTEL LONDON TOWER BRIDGE - H3107, NOVOTEL LONDON TOWER BRIDGE, 10 Pepys St, …" at bounding box center [124, 103] width 18 height 18
checkbox input "false"
click at [175, 76] on input "text" at bounding box center [196, 75] width 159 height 19
paste input "Marylebone"
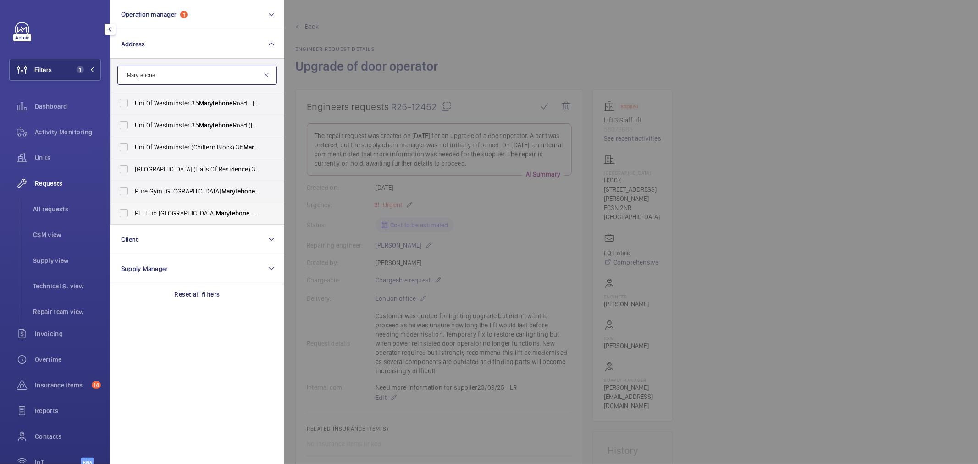
type input "Marylebone"
click at [177, 212] on span "PI - Hub London Marylebone - Proximity London, LONDON NW1 5RJ" at bounding box center [198, 213] width 126 height 9
click at [133, 212] on input "PI - Hub London Marylebone - Proximity London, LONDON NW1 5RJ" at bounding box center [124, 213] width 18 height 18
checkbox input "true"
click at [44, 208] on span "All requests" at bounding box center [67, 208] width 68 height 9
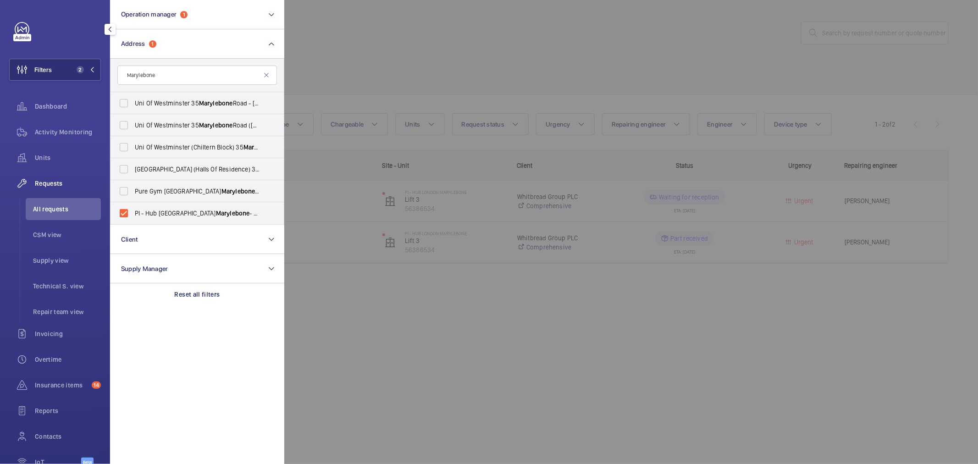
click at [509, 62] on div at bounding box center [773, 232] width 978 height 464
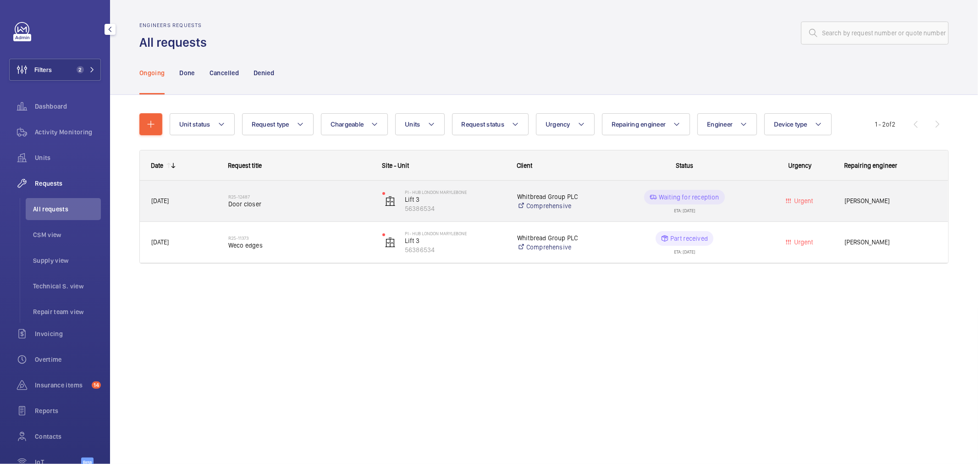
click at [260, 193] on div "R25-12487 Door closer" at bounding box center [299, 201] width 142 height 27
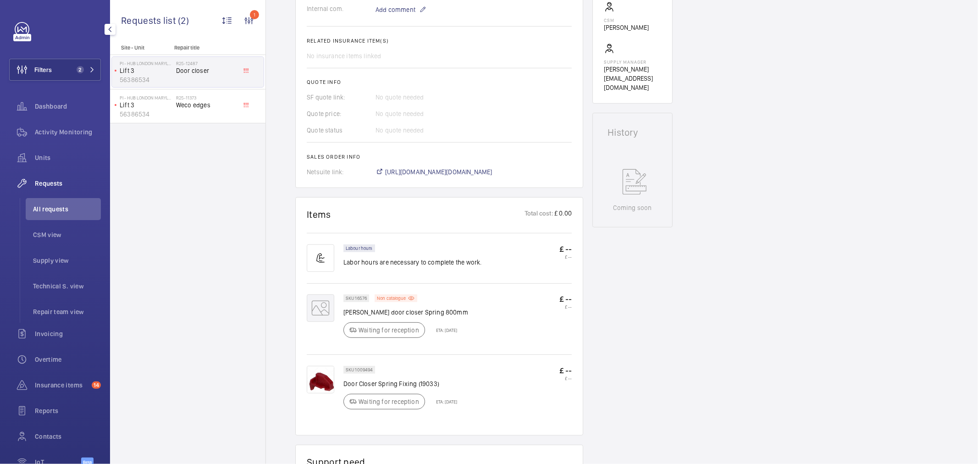
scroll to position [111, 0]
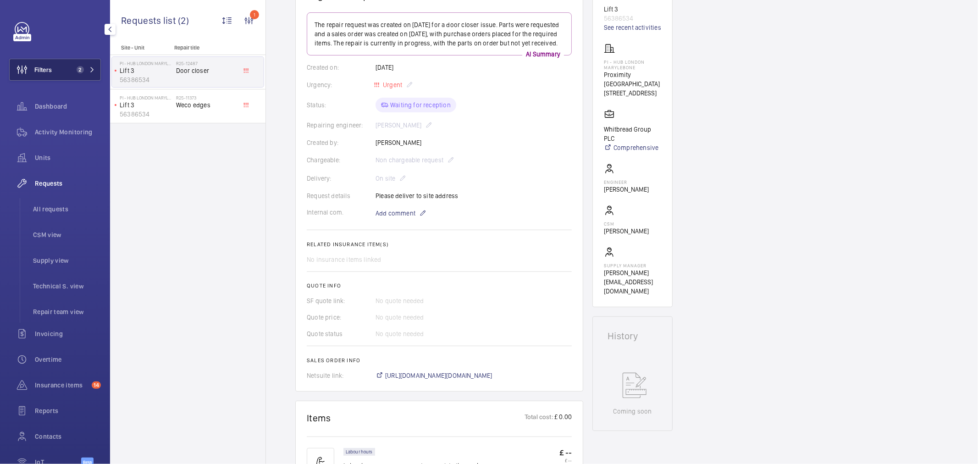
click at [67, 69] on button "Filters 2" at bounding box center [55, 70] width 92 height 22
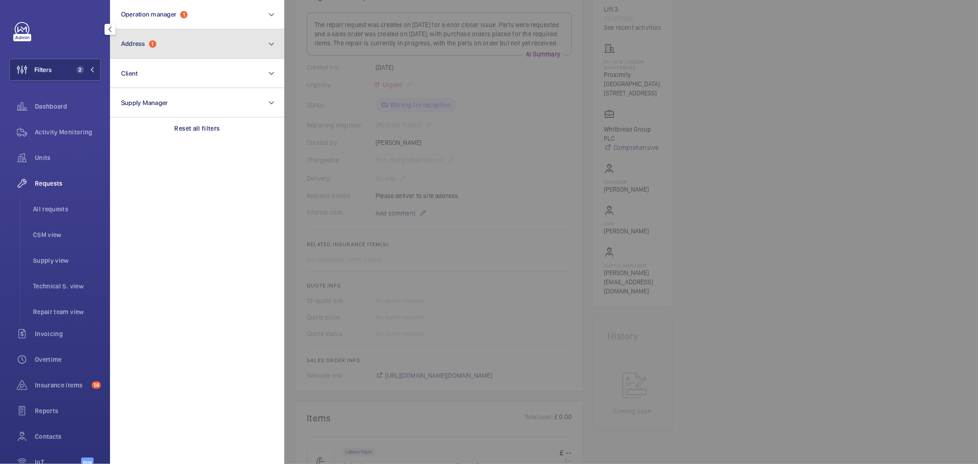
click at [168, 45] on button "Address 1" at bounding box center [197, 43] width 174 height 29
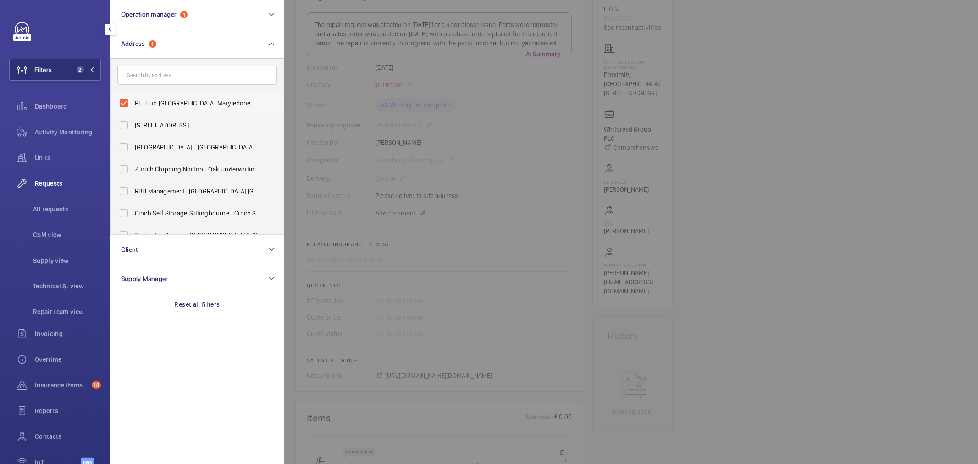
click at [164, 100] on span "PI - Hub London Marylebone - Proximity London, LONDON NW1 5RJ" at bounding box center [198, 103] width 126 height 9
click at [133, 100] on input "PI - Hub London Marylebone - Proximity London, LONDON NW1 5RJ" at bounding box center [124, 103] width 18 height 18
checkbox input "false"
click at [49, 156] on span "Units" at bounding box center [68, 157] width 66 height 9
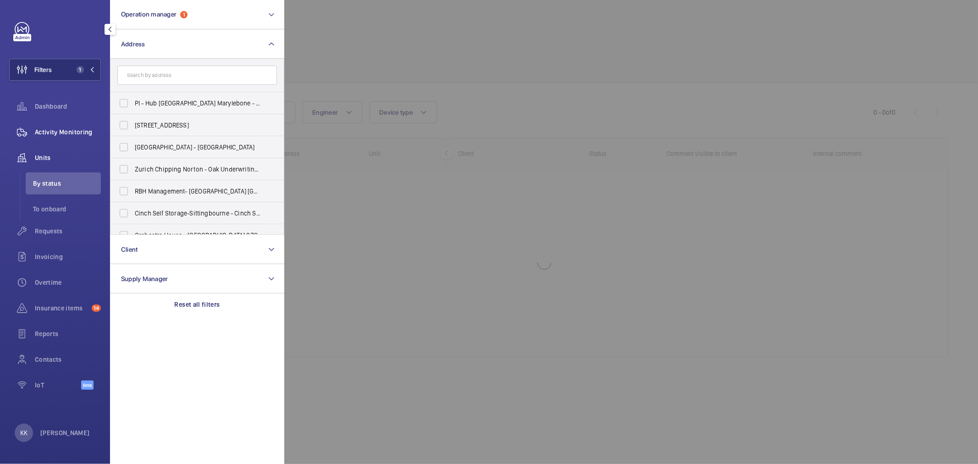
click at [65, 138] on div "Activity Monitoring" at bounding box center [55, 132] width 92 height 22
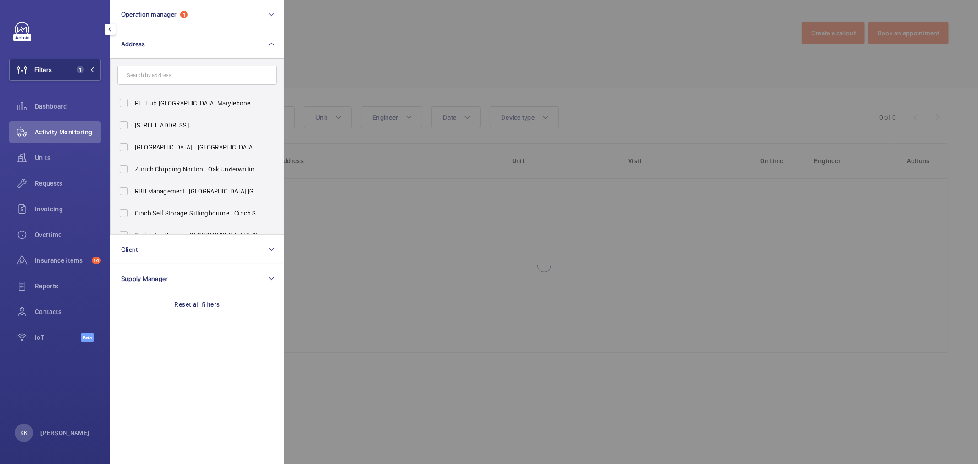
click at [452, 40] on div at bounding box center [773, 232] width 978 height 464
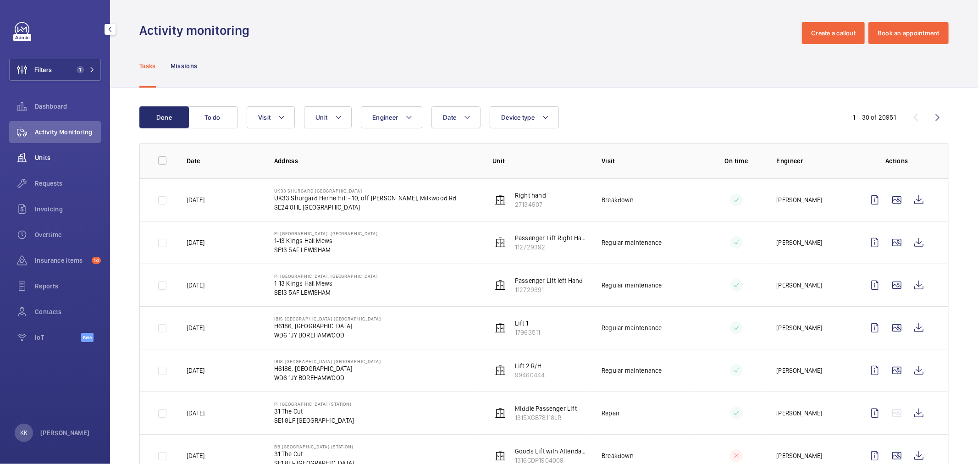
click at [66, 166] on div "Units" at bounding box center [55, 158] width 92 height 22
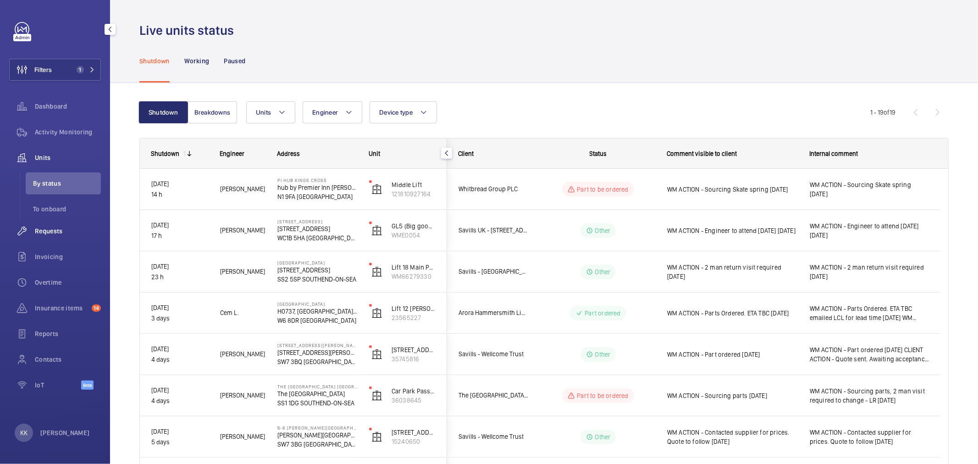
click at [62, 235] on span "Requests" at bounding box center [68, 230] width 66 height 9
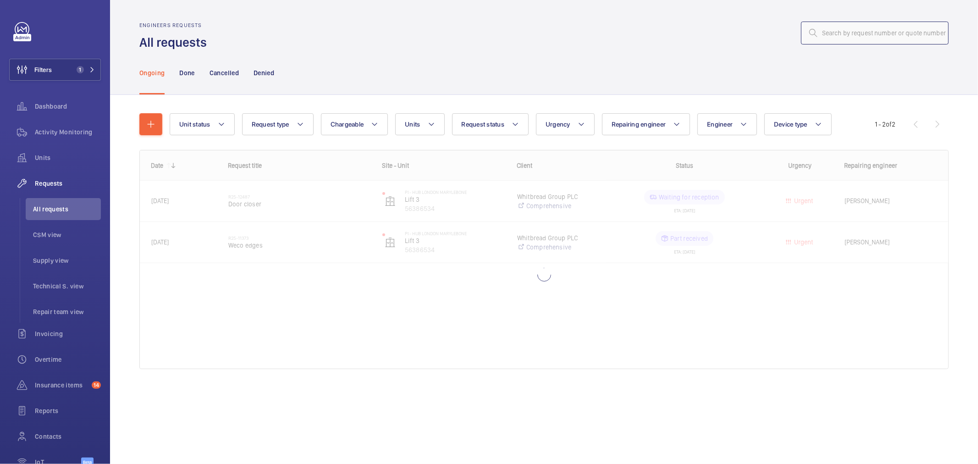
click at [869, 38] on input "text" at bounding box center [875, 33] width 148 height 23
paste input "12712"
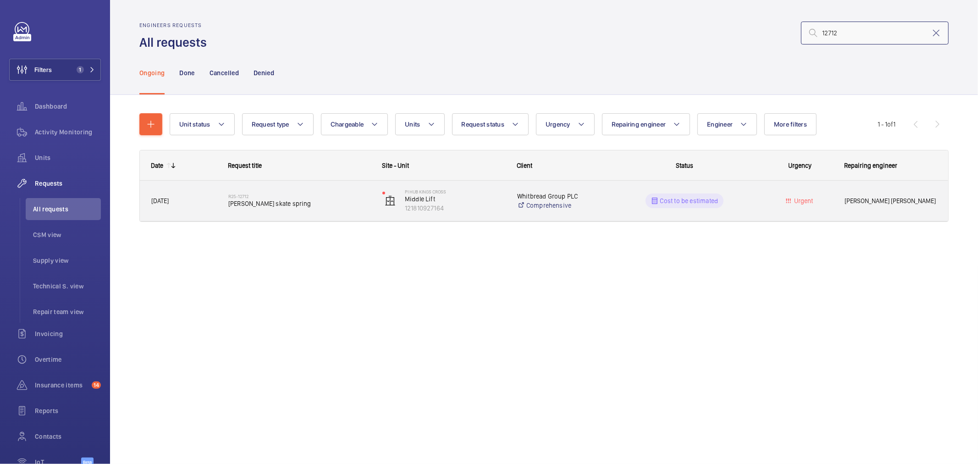
type input "12712"
click at [258, 202] on span "Schindler skate spring" at bounding box center [299, 203] width 142 height 9
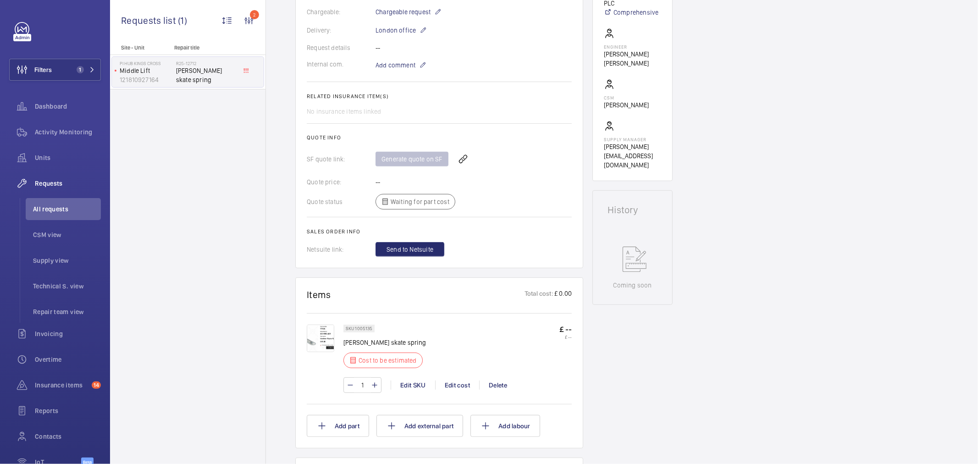
scroll to position [55, 0]
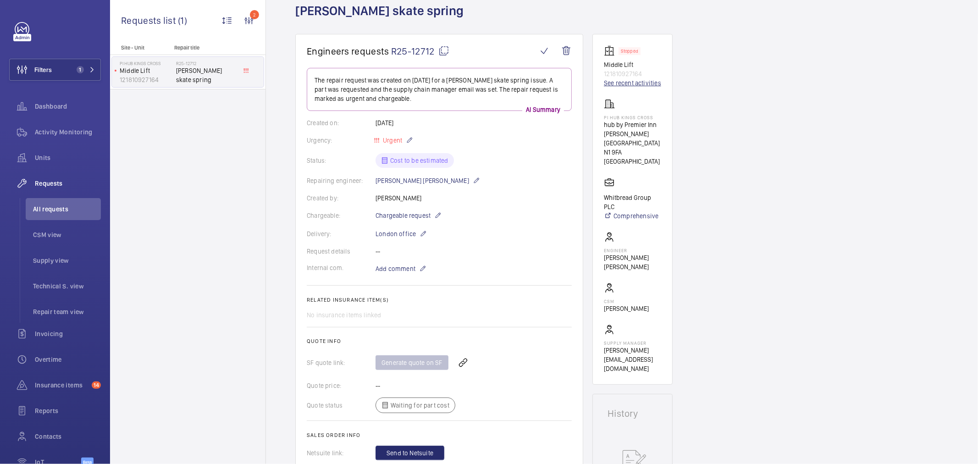
click at [629, 81] on link "See recent activities" at bounding box center [632, 82] width 57 height 9
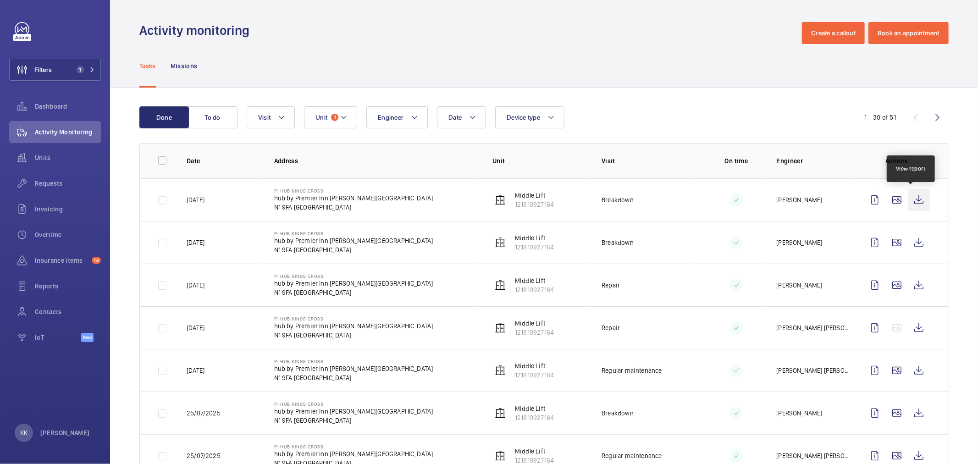
click at [913, 202] on wm-front-icon-button at bounding box center [918, 200] width 22 height 22
click at [918, 244] on wm-front-icon-button at bounding box center [918, 242] width 22 height 22
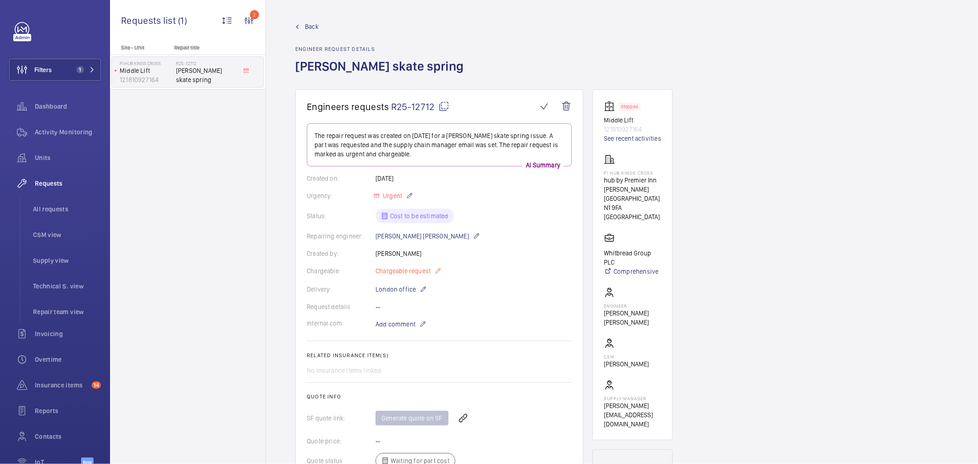
click at [428, 271] on span "Chargeable request" at bounding box center [402, 270] width 55 height 9
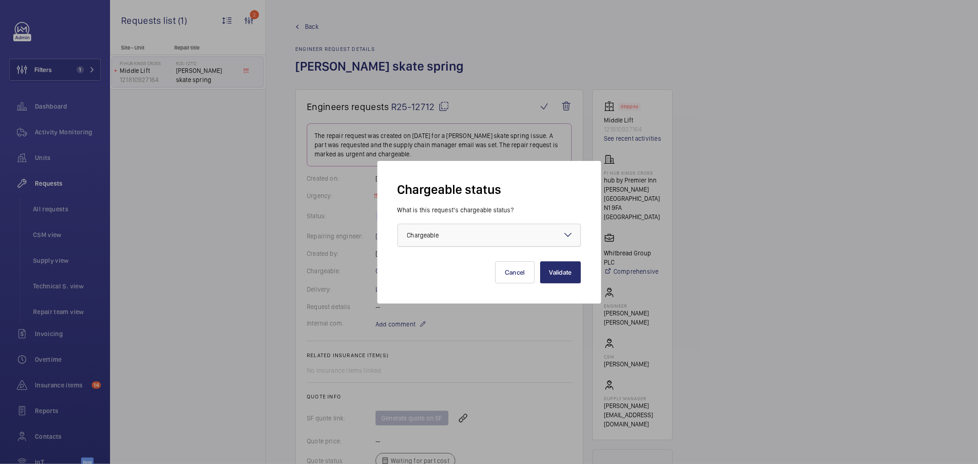
click at [444, 236] on div "× Chargeable" at bounding box center [434, 235] width 55 height 9
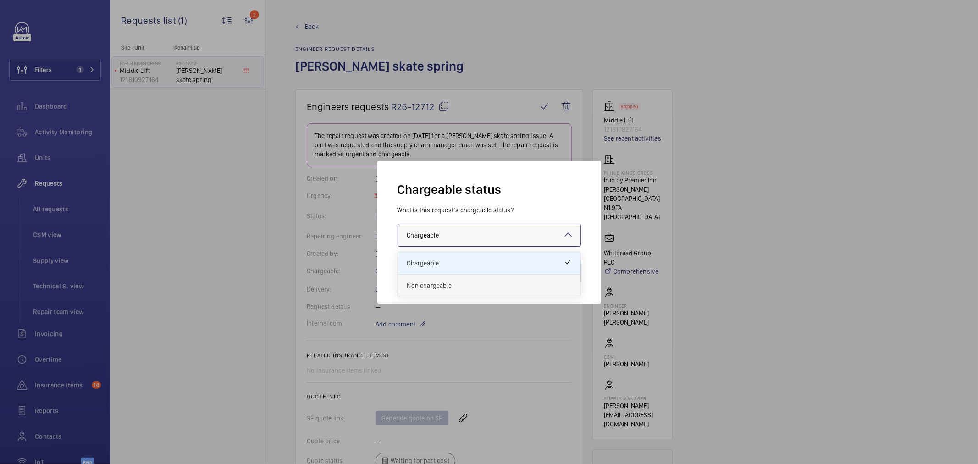
click at [434, 285] on span "Non chargeable" at bounding box center [489, 285] width 164 height 9
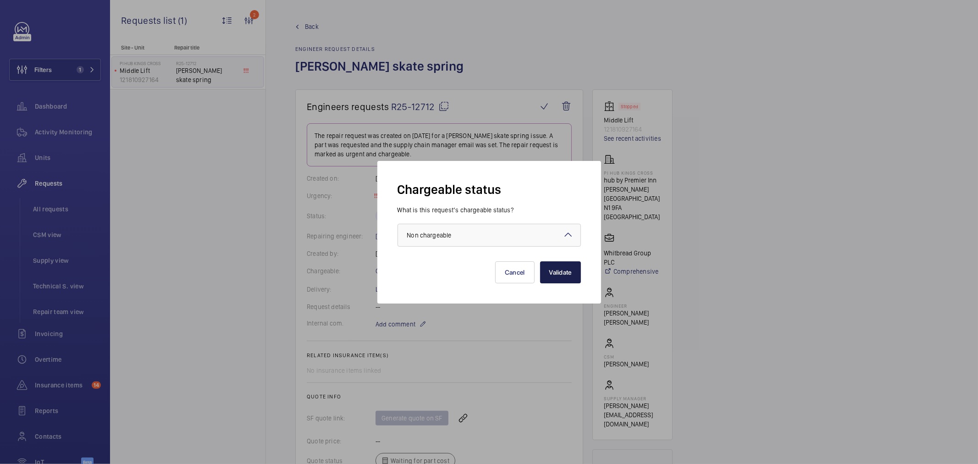
click at [559, 275] on button "Validate" at bounding box center [560, 272] width 41 height 22
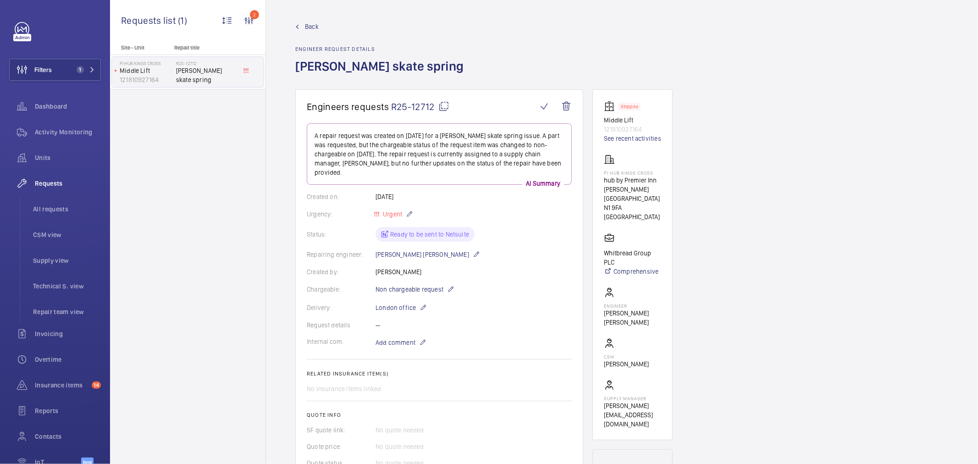
click at [476, 75] on div "Back Engineer request details Schindler skate spring" at bounding box center [621, 55] width 653 height 67
click at [68, 162] on span "Units" at bounding box center [68, 157] width 66 height 9
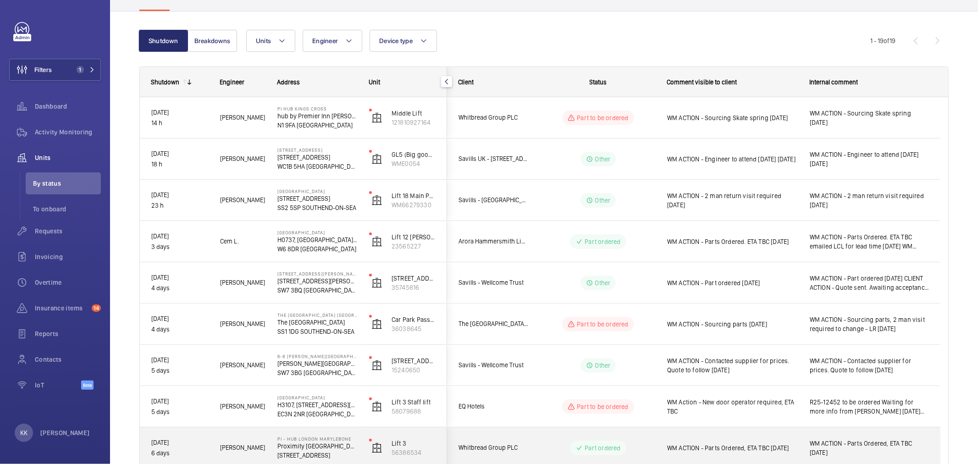
scroll to position [102, 0]
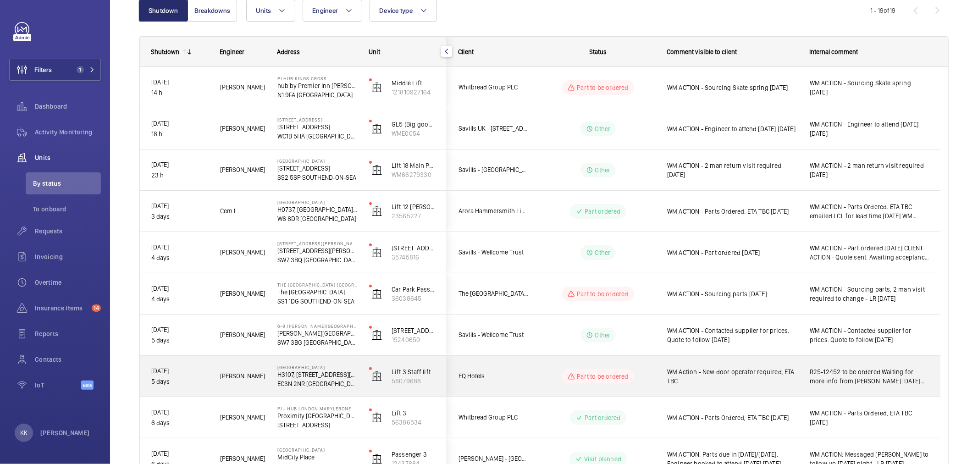
drag, startPoint x: 433, startPoint y: 368, endPoint x: 367, endPoint y: 377, distance: 66.5
click at [364, 377] on div "Lift 3 Staff lift 58079688" at bounding box center [402, 376] width 88 height 41
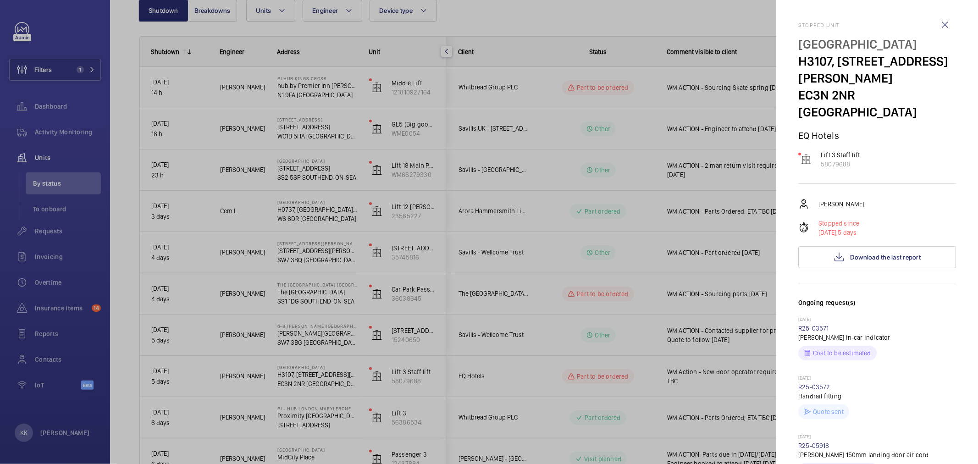
click at [705, 431] on div at bounding box center [489, 232] width 978 height 464
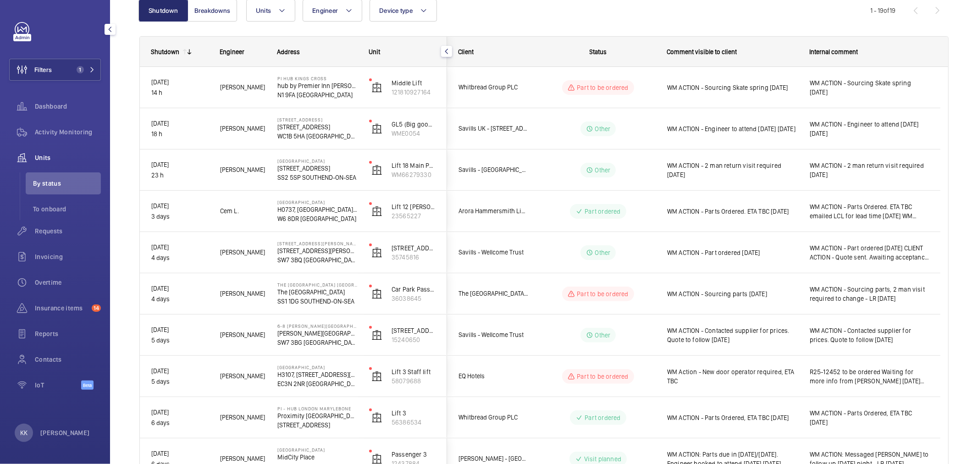
click at [54, 182] on span "By status" at bounding box center [67, 183] width 68 height 9
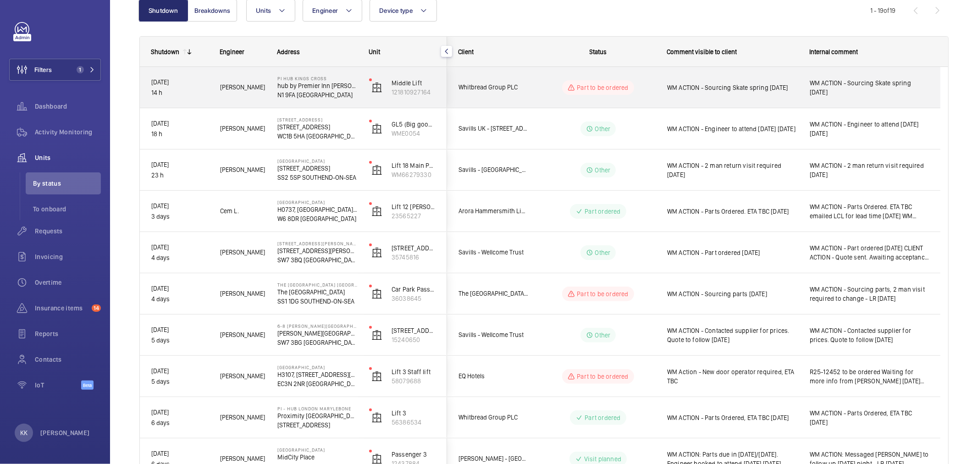
click at [703, 101] on div "WM ACTION - Sourcing Skate spring 24/09/25" at bounding box center [727, 87] width 142 height 39
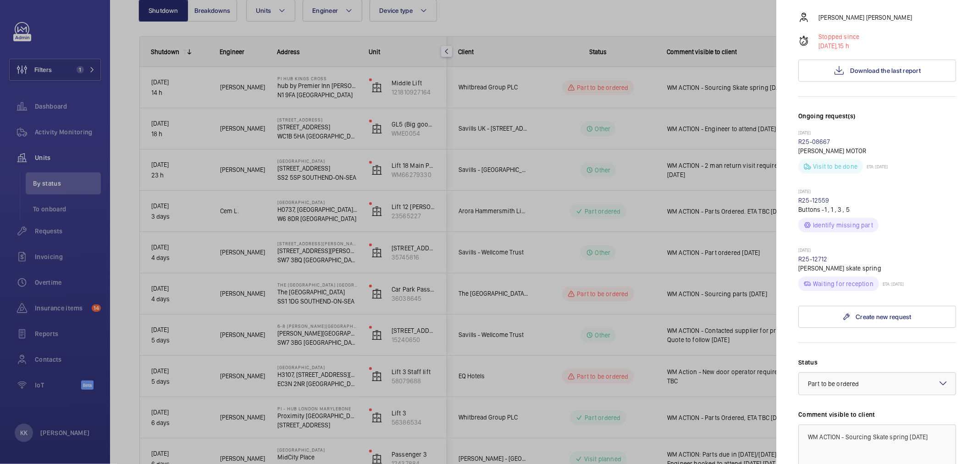
scroll to position [254, 0]
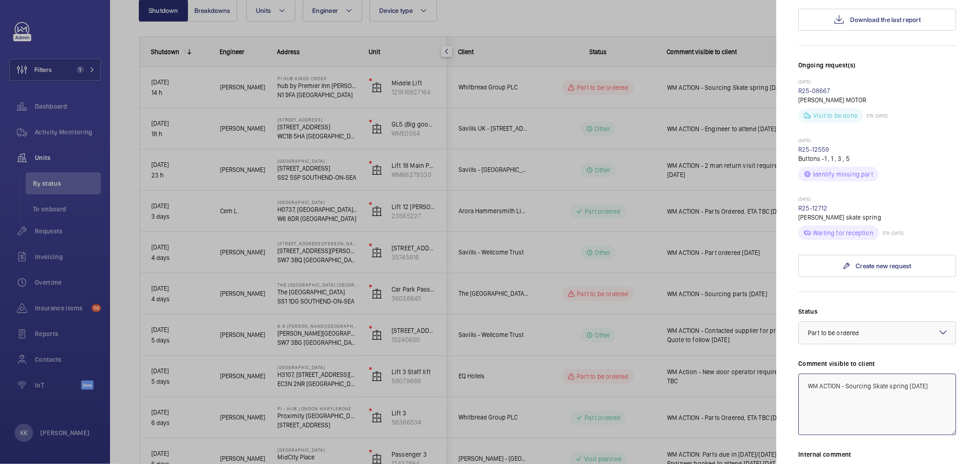
click at [924, 401] on textarea "WM ACTION - Sourcing Skate spring 24/09/25" at bounding box center [877, 404] width 158 height 61
drag, startPoint x: 823, startPoint y: 357, endPoint x: 977, endPoint y: 367, distance: 154.3
click at [977, 367] on mat-sidenav "Stopped unit PI Hub Kings Cross hub by Premier Inn London King's Cross hotel N1…" at bounding box center [877, 232] width 202 height 464
type textarea "WM Action - Part on order ETA 26/09"
drag, startPoint x: 834, startPoint y: 283, endPoint x: 838, endPoint y: 292, distance: 10.3
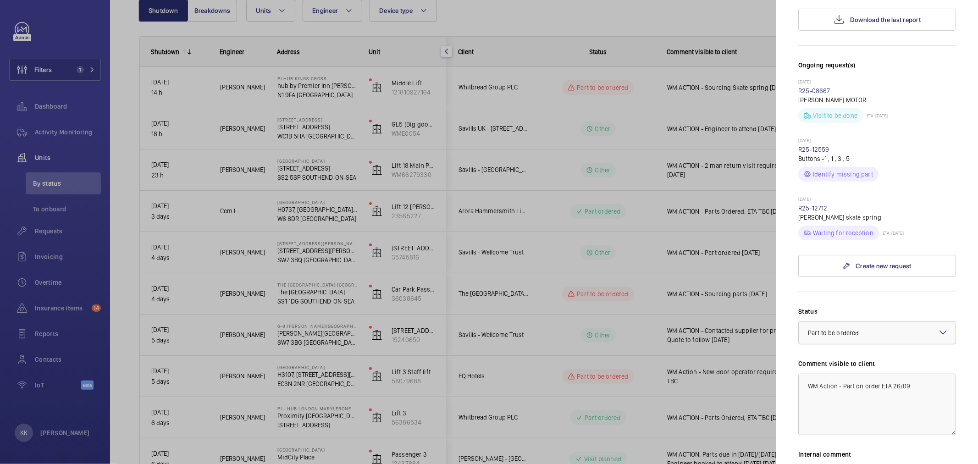
click at [835, 307] on wm-front-input-dropdown "Status Select a status × Part to be ordered ×" at bounding box center [877, 326] width 158 height 38
click at [841, 329] on span "Part to be ordered" at bounding box center [833, 332] width 51 height 7
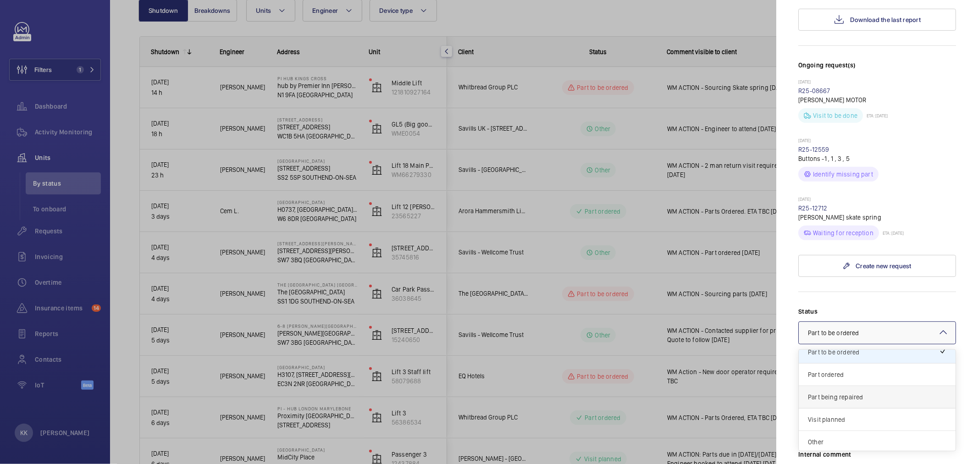
scroll to position [78, 0]
click at [841, 368] on span "Part ordered" at bounding box center [877, 372] width 138 height 9
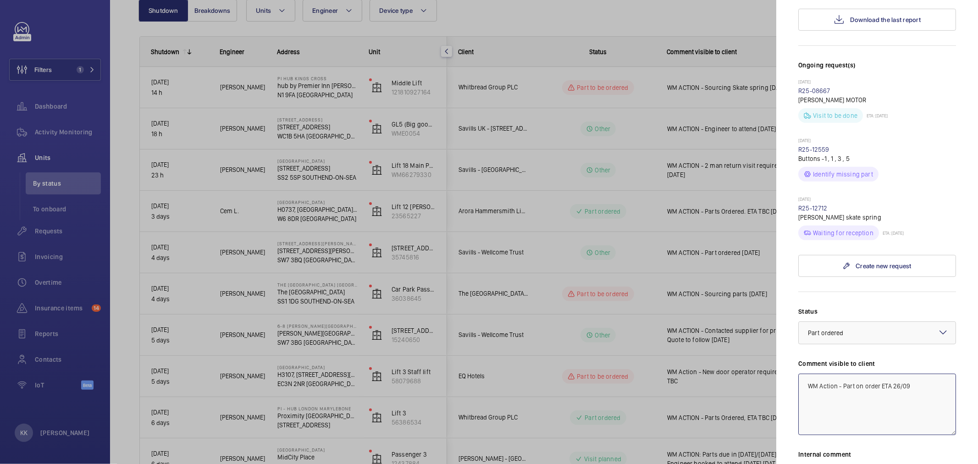
drag, startPoint x: 923, startPoint y: 358, endPoint x: 729, endPoint y: 337, distance: 195.0
click at [729, 337] on mat-sidenav-container "Filters 1 Dashboard Activity Monitoring Units By status To onboard Requests Inv…" at bounding box center [489, 232] width 978 height 464
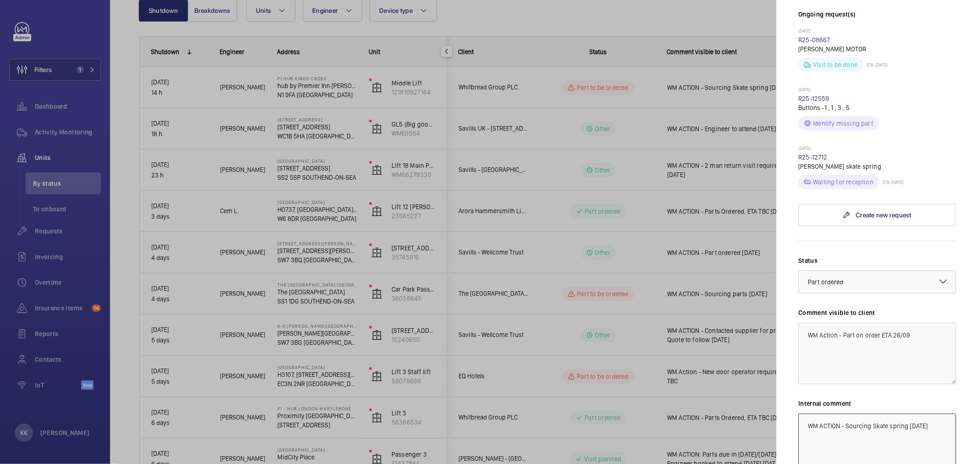
drag, startPoint x: 941, startPoint y: 392, endPoint x: 665, endPoint y: 374, distance: 277.0
click at [665, 374] on mat-sidenav-container "Filters 1 Dashboard Activity Monitoring Units By status To onboard Requests Inv…" at bounding box center [489, 232] width 978 height 464
paste textarea "ction - Part on order ETA 26/09"
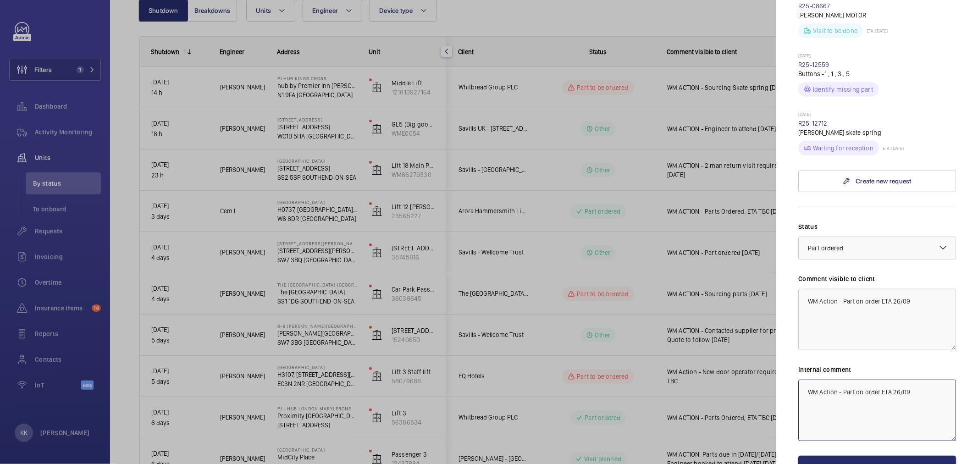
scroll to position [371, 0]
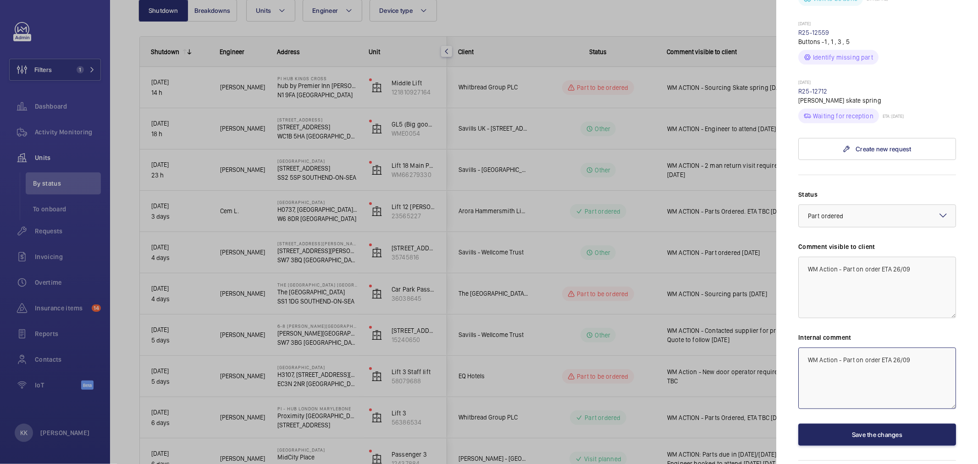
type textarea "WM Action - Part on order ETA 26/09"
drag, startPoint x: 885, startPoint y: 404, endPoint x: 876, endPoint y: 410, distance: 11.3
click at [885, 423] on button "Save the changes" at bounding box center [877, 434] width 158 height 22
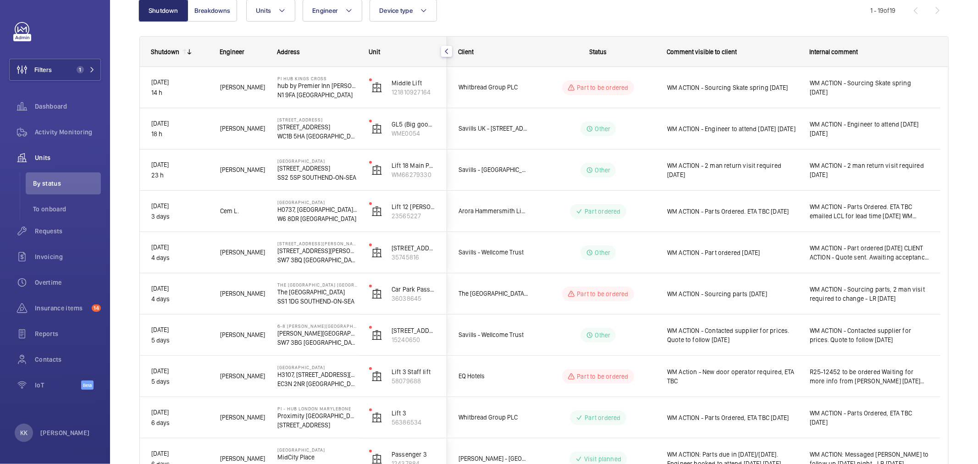
scroll to position [0, 0]
click at [234, 57] on div "Engineer" at bounding box center [237, 51] width 57 height 29
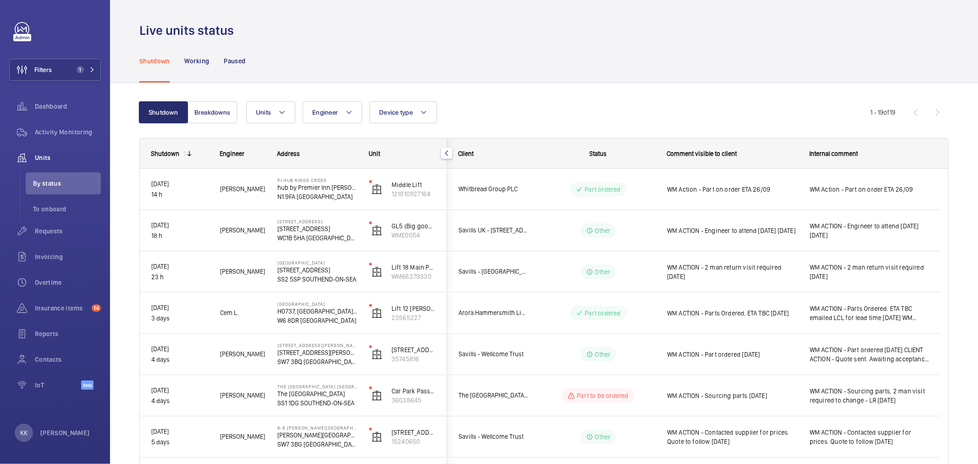
click at [686, 102] on div "Units Engineer Device type More filters Reset all filters" at bounding box center [558, 112] width 624 height 22
click at [535, 81] on div "Shutdown Working Paused" at bounding box center [543, 61] width 809 height 44
click at [92, 69] on mat-icon at bounding box center [91, 69] width 5 height 5
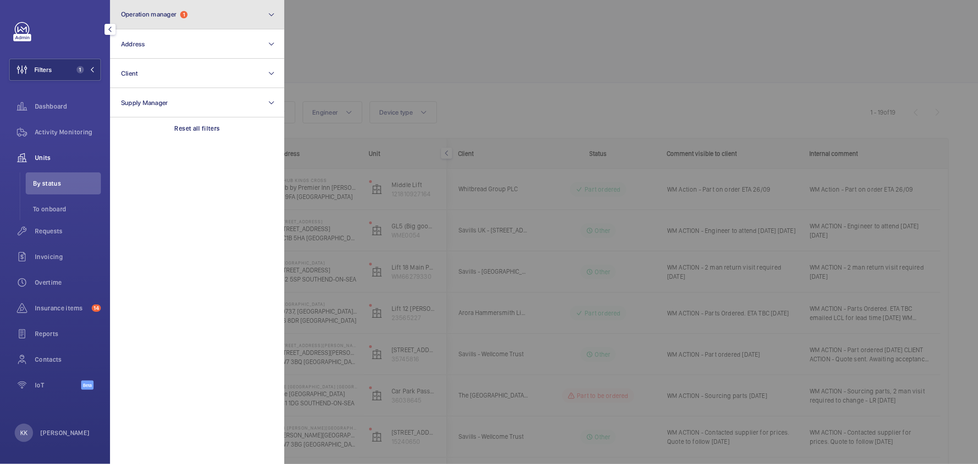
click at [158, 12] on span "Operation manager" at bounding box center [148, 14] width 55 height 7
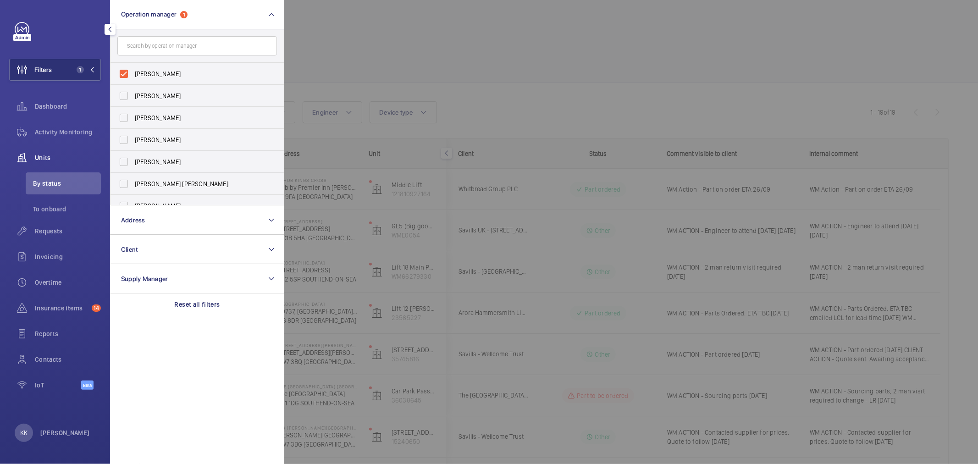
click at [202, 69] on span "[PERSON_NAME]" at bounding box center [198, 73] width 126 height 9
click at [133, 69] on input "[PERSON_NAME]" at bounding box center [124, 74] width 18 height 18
checkbox input "false"
click at [431, 56] on div at bounding box center [773, 232] width 978 height 464
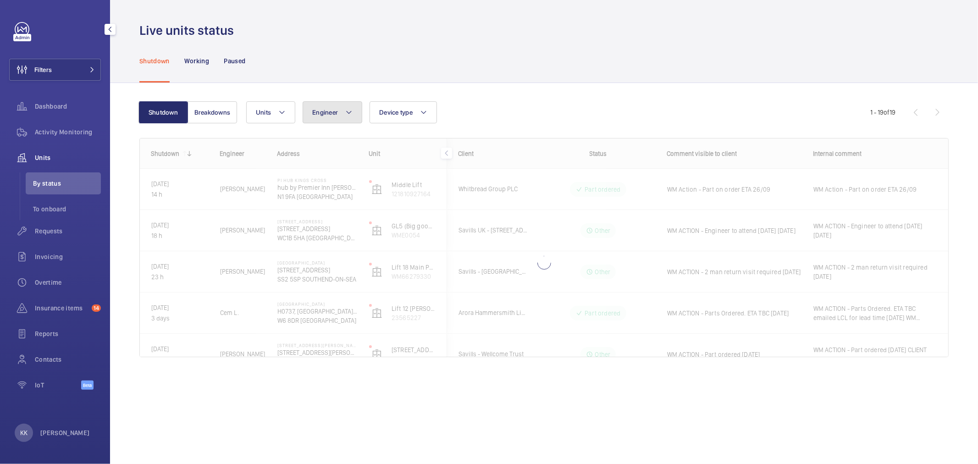
click at [354, 112] on button "Engineer" at bounding box center [332, 112] width 60 height 22
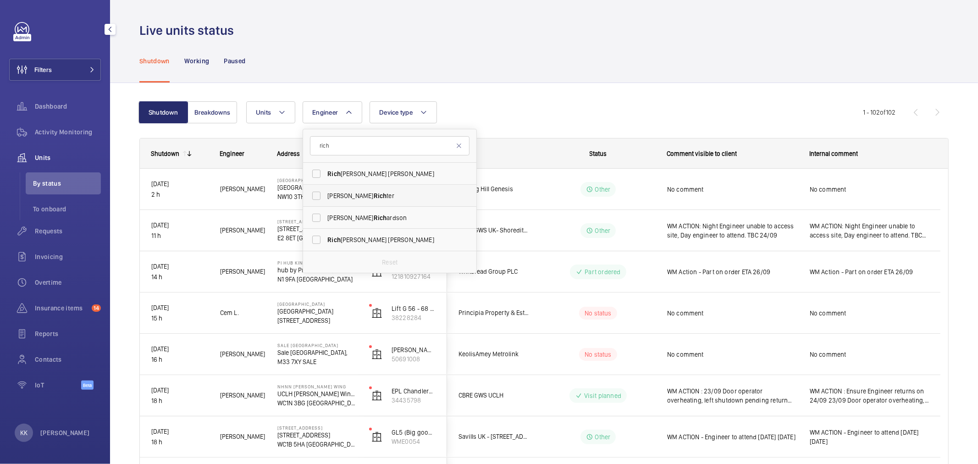
type input "rich"
click at [361, 198] on span "Archie Rich ter" at bounding box center [390, 195] width 126 height 9
click at [325, 198] on input "Archie Rich ter" at bounding box center [316, 196] width 18 height 18
checkbox input "true"
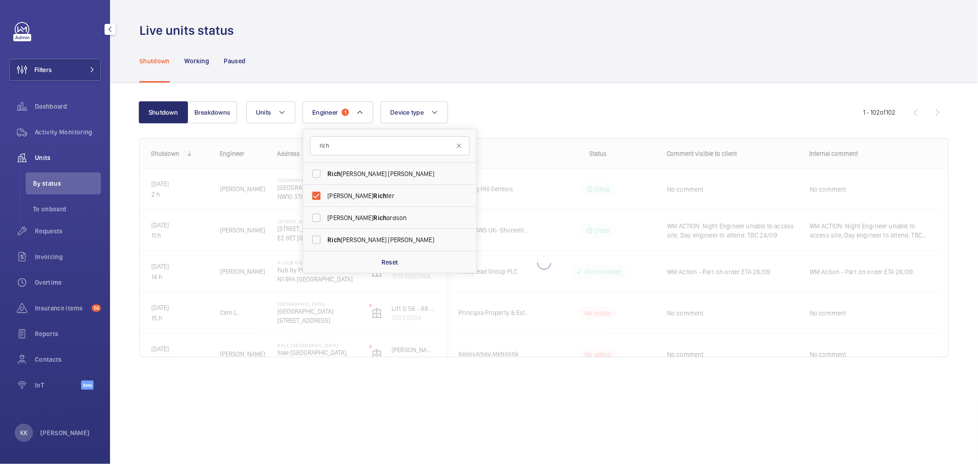
click at [617, 90] on div "Shutdown Breakdowns Units Engineer 1 rich Rich ard Shaw Archie Rich ter Allen R…" at bounding box center [543, 233] width 809 height 292
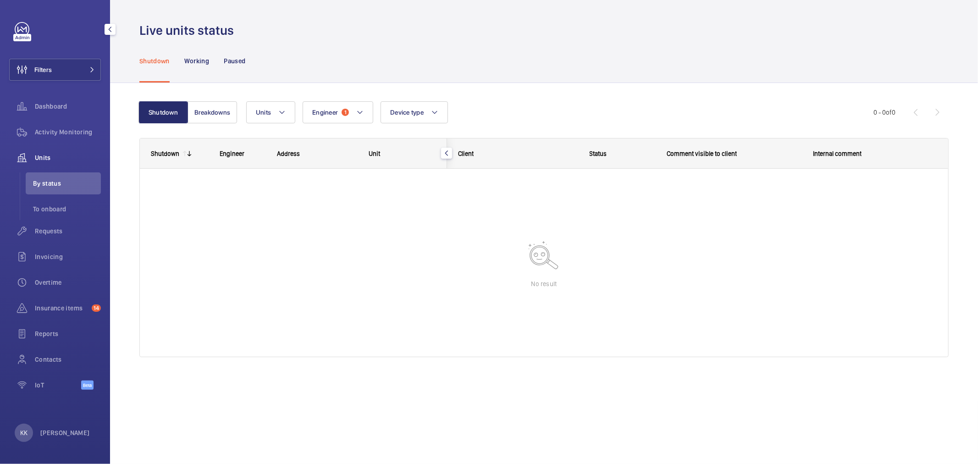
click at [514, 82] on div "Shutdown Working Paused" at bounding box center [543, 61] width 809 height 44
click at [341, 116] on button "Engineer 1" at bounding box center [337, 112] width 71 height 22
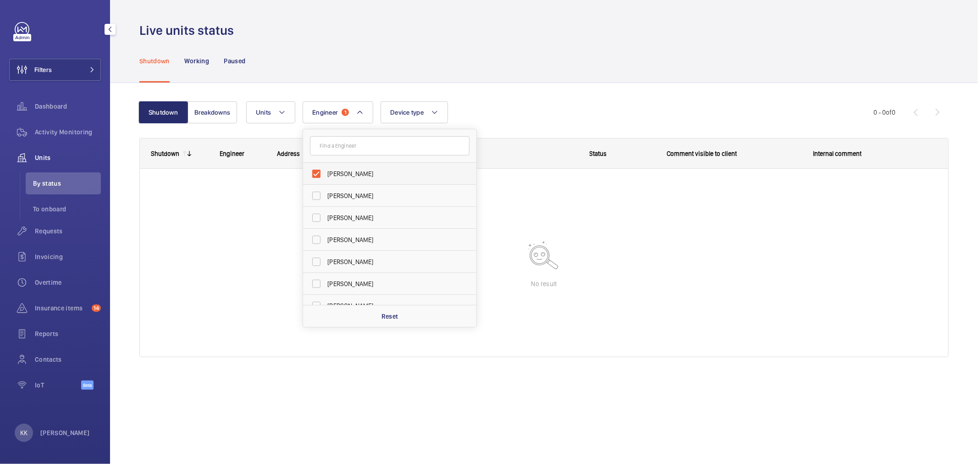
click at [358, 176] on span "Archie Richter" at bounding box center [390, 173] width 126 height 9
click at [325, 176] on input "Archie Richter" at bounding box center [316, 174] width 18 height 18
checkbox input "false"
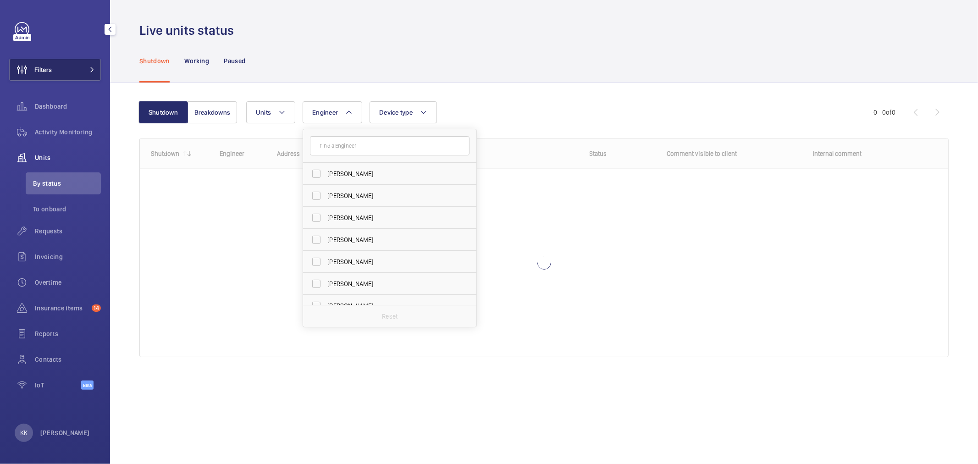
click at [81, 74] on button "Filters" at bounding box center [55, 70] width 92 height 22
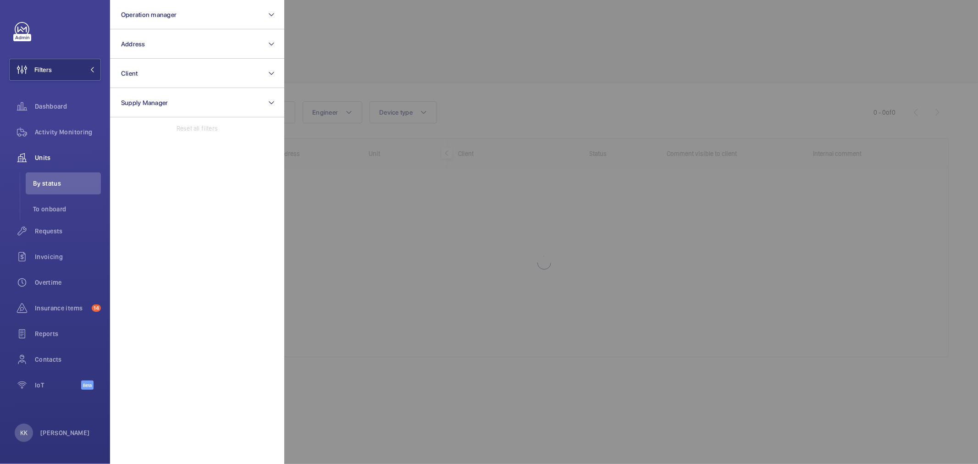
click at [456, 66] on div at bounding box center [773, 232] width 978 height 464
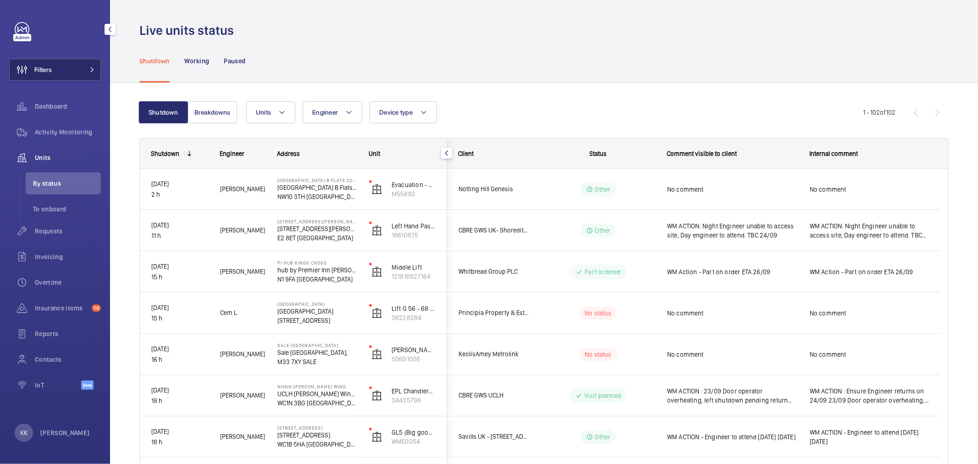
click at [84, 63] on button "Filters" at bounding box center [55, 70] width 92 height 22
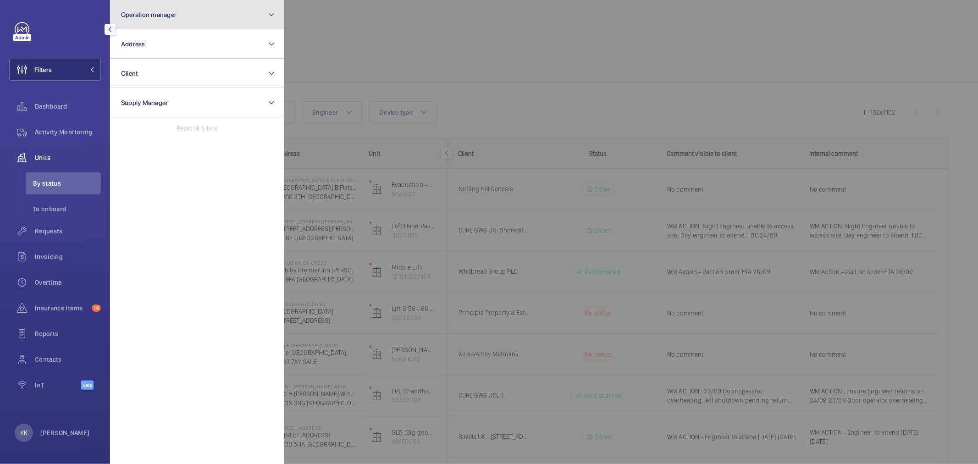
click at [186, 17] on button "Operation manager" at bounding box center [197, 14] width 174 height 29
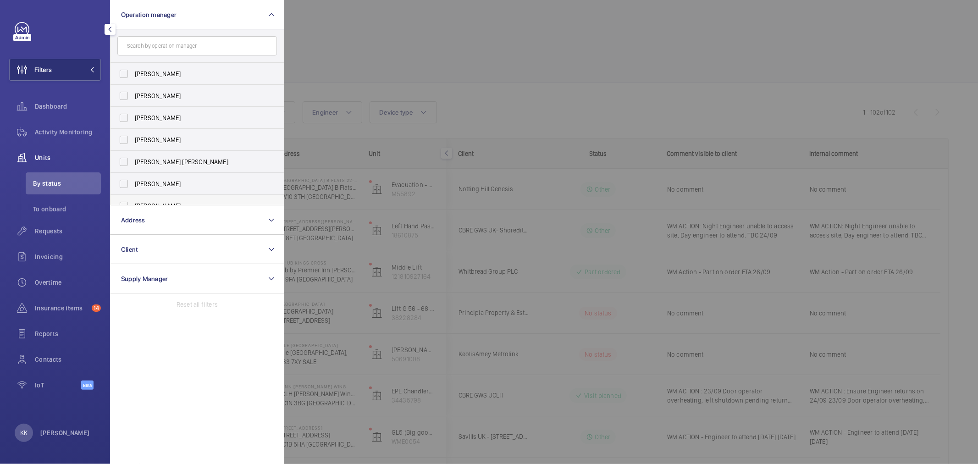
click at [180, 198] on label "[PERSON_NAME]" at bounding box center [189, 206] width 159 height 22
click at [133, 198] on input "[PERSON_NAME]" at bounding box center [124, 206] width 18 height 18
checkbox input "true"
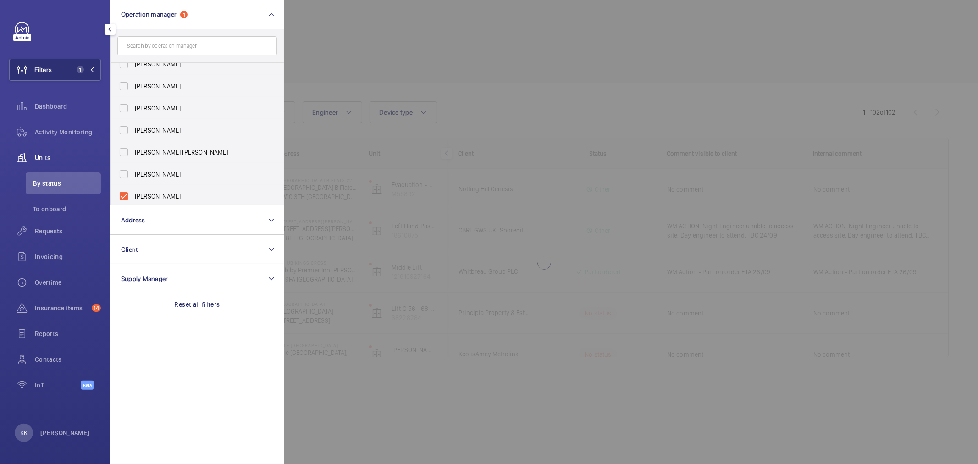
click at [473, 48] on div at bounding box center [773, 232] width 978 height 464
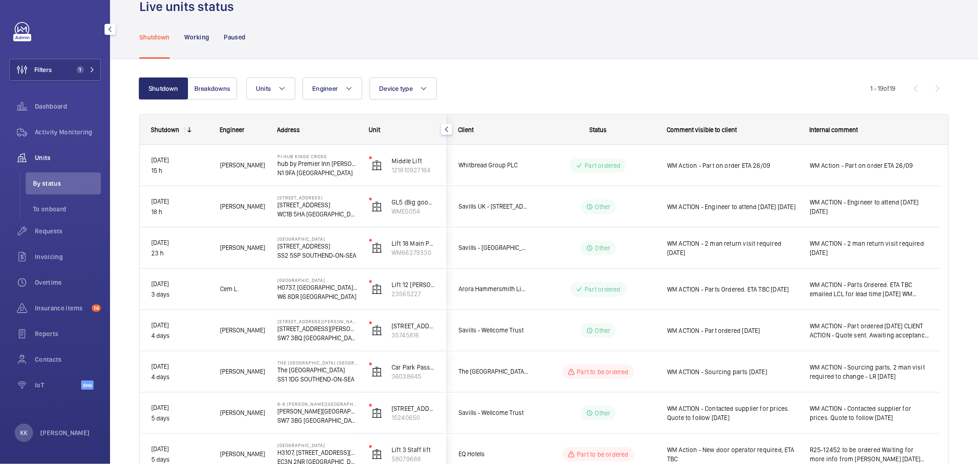
scroll to position [0, 0]
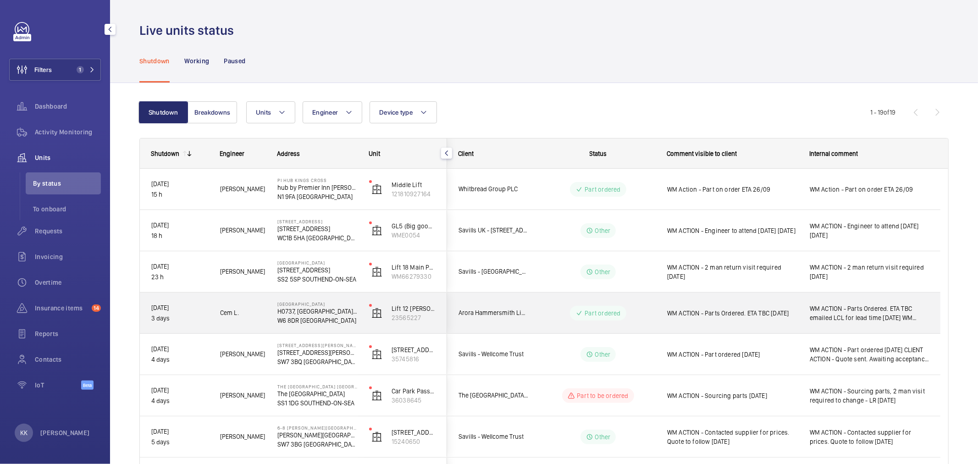
click at [483, 313] on span "Arora Hammersmith Limited" at bounding box center [493, 313] width 71 height 11
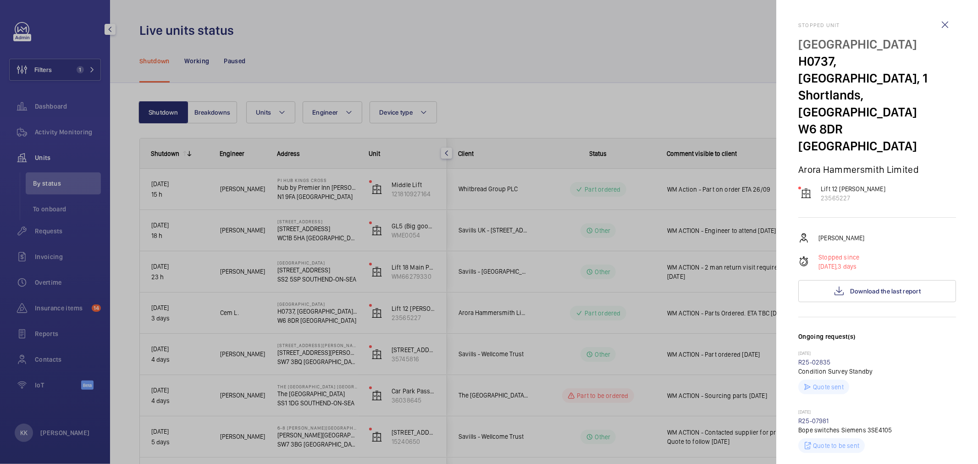
click at [562, 107] on div at bounding box center [489, 232] width 978 height 464
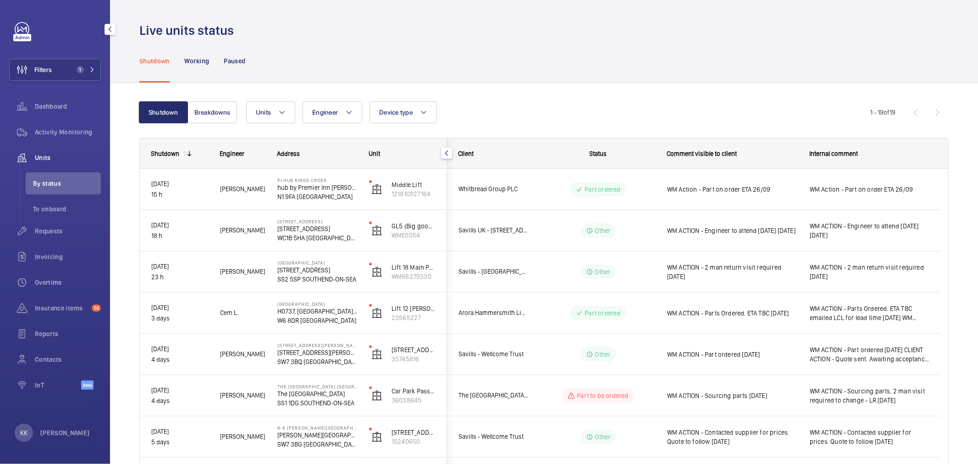
click at [707, 106] on div "Units Engineer Device type More filters Reset all filters" at bounding box center [558, 112] width 624 height 22
click at [726, 11] on wm-front-admin-header "Live units status" at bounding box center [544, 19] width 868 height 39
click at [709, 49] on div "Shutdown Working Paused" at bounding box center [543, 61] width 809 height 44
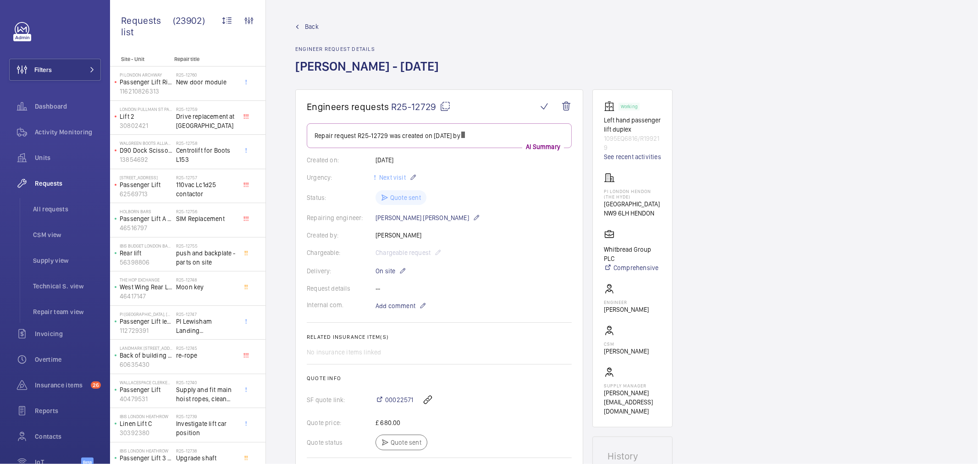
click at [441, 67] on h1 "[PERSON_NAME] - [DATE]" at bounding box center [369, 74] width 149 height 32
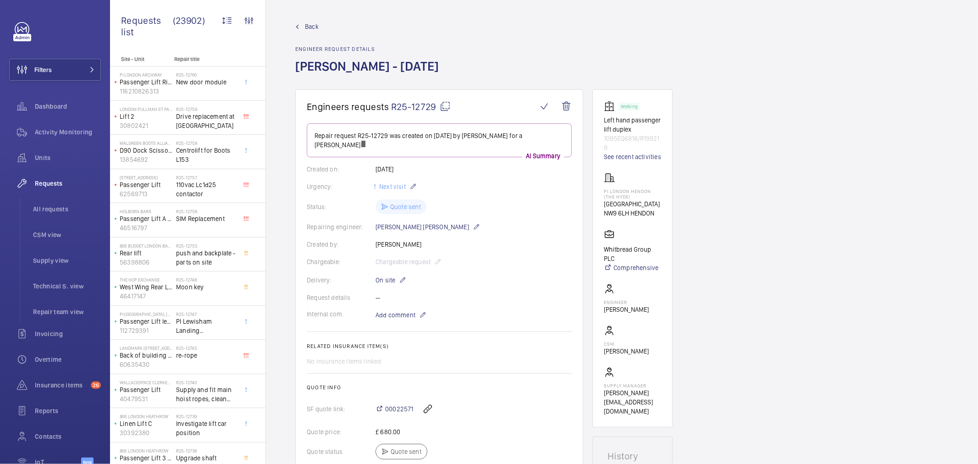
click at [441, 67] on h1 "[PERSON_NAME] - [DATE]" at bounding box center [369, 74] width 149 height 32
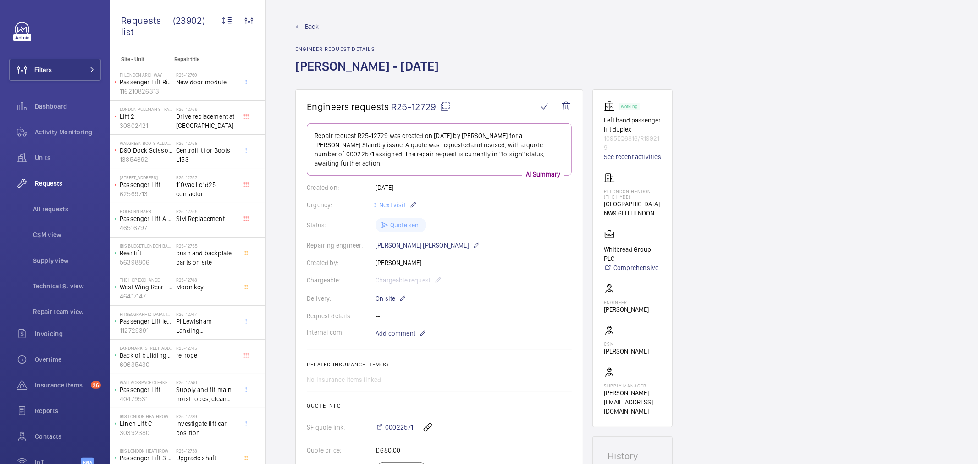
drag, startPoint x: 441, startPoint y: 67, endPoint x: 481, endPoint y: 258, distance: 194.8
click at [483, 257] on wm-front-card-body "Repair request R25-12729 was created on September 24, 2025 by Kirsten Kalaher f…" at bounding box center [439, 321] width 265 height 396
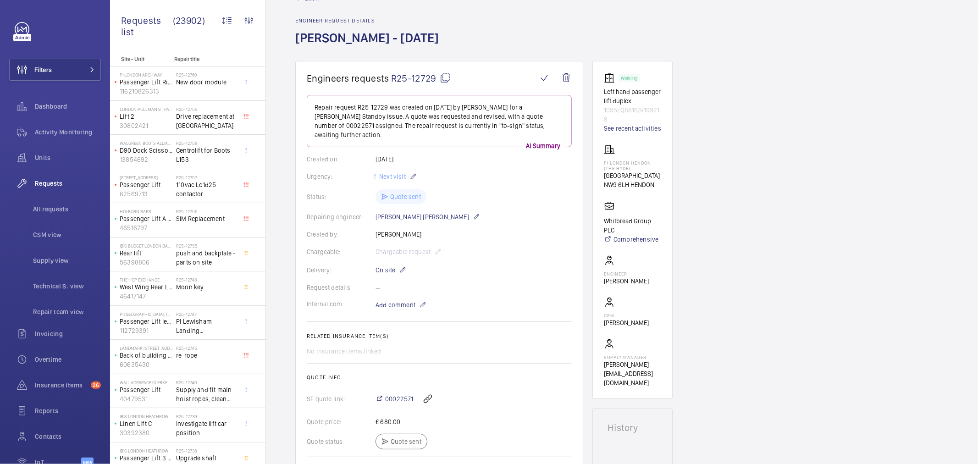
scroll to position [51, 0]
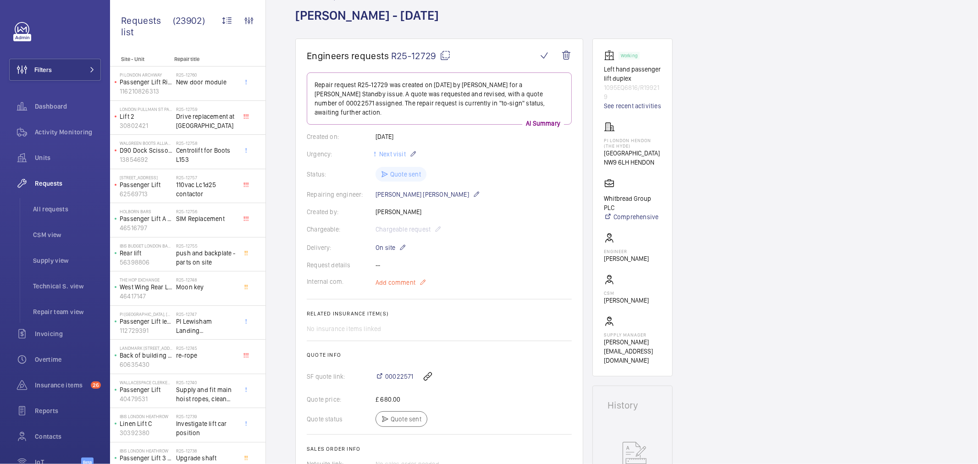
click at [409, 280] on span "Add comment" at bounding box center [395, 282] width 40 height 9
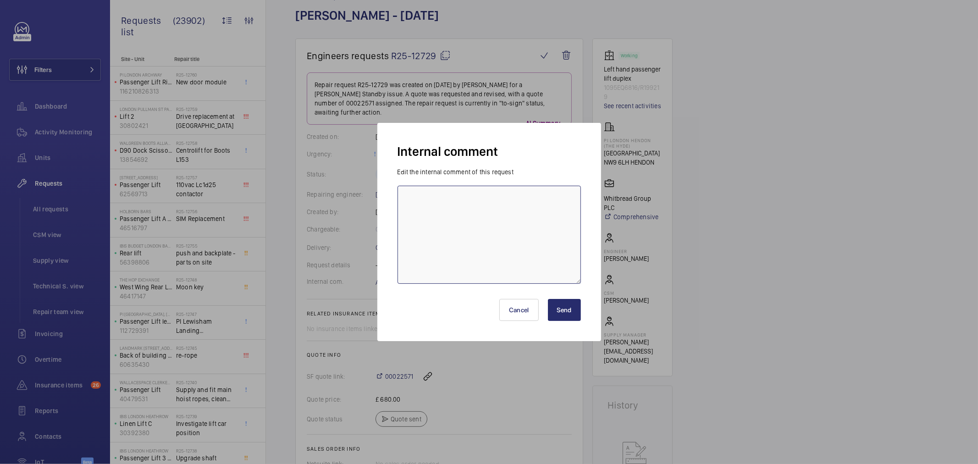
click at [458, 233] on textarea at bounding box center [488, 235] width 183 height 98
paste textarea "Wednesday 3rd December"
type textarea "DATE CHANGE - Wednesday 3rd December"
click at [555, 316] on button "Send" at bounding box center [564, 310] width 33 height 22
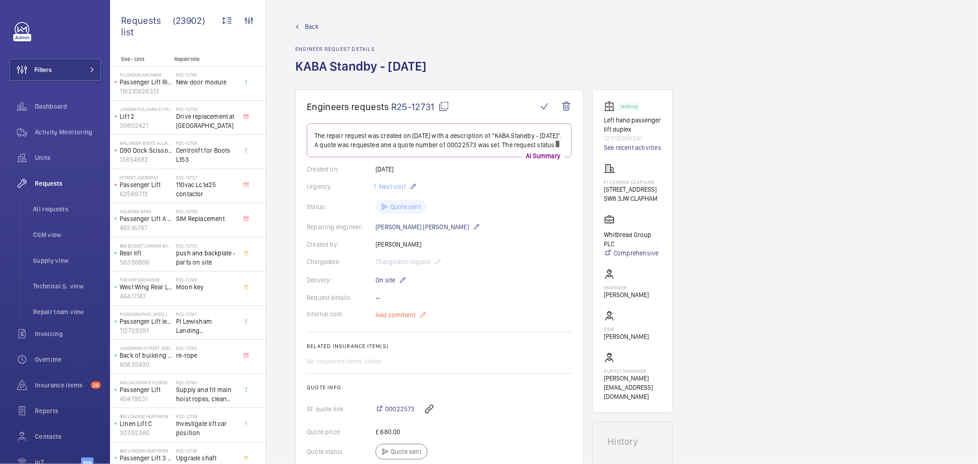
click at [397, 315] on wm-front-card-body "The repair request was created on [DATE] with a description of "KABA Standby - …" at bounding box center [439, 312] width 265 height 378
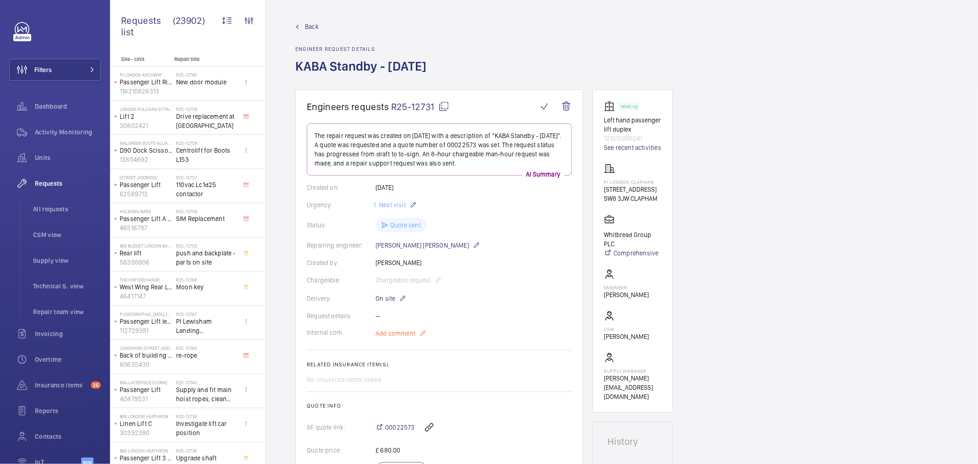
click at [419, 334] on mat-icon at bounding box center [422, 333] width 7 height 11
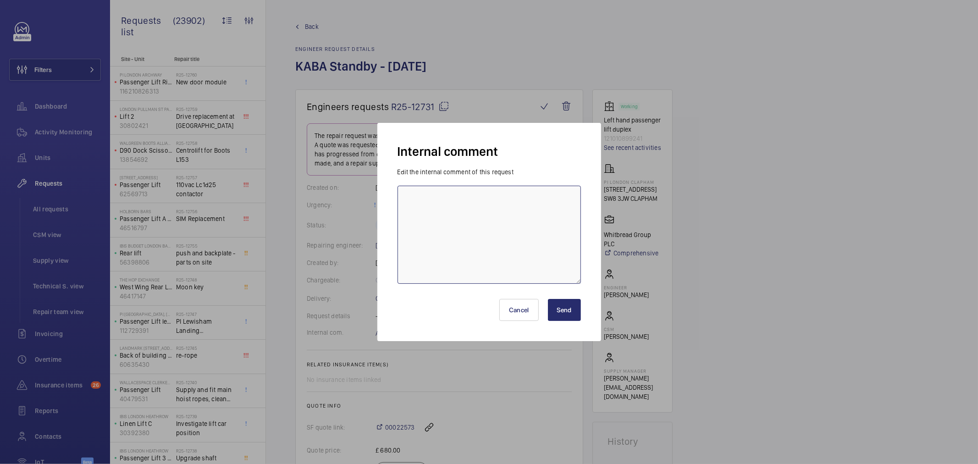
click at [486, 255] on textarea at bounding box center [488, 235] width 183 height 98
paste textarea "[PERSON_NAME] - [DATE]"
drag, startPoint x: 497, startPoint y: 200, endPoint x: 452, endPoint y: 200, distance: 44.9
click at [452, 200] on textarea "DATE CHANGE - [PERSON_NAME] - [DATE]" at bounding box center [488, 235] width 183 height 98
type textarea "DATE CHANGE - [DATE]"
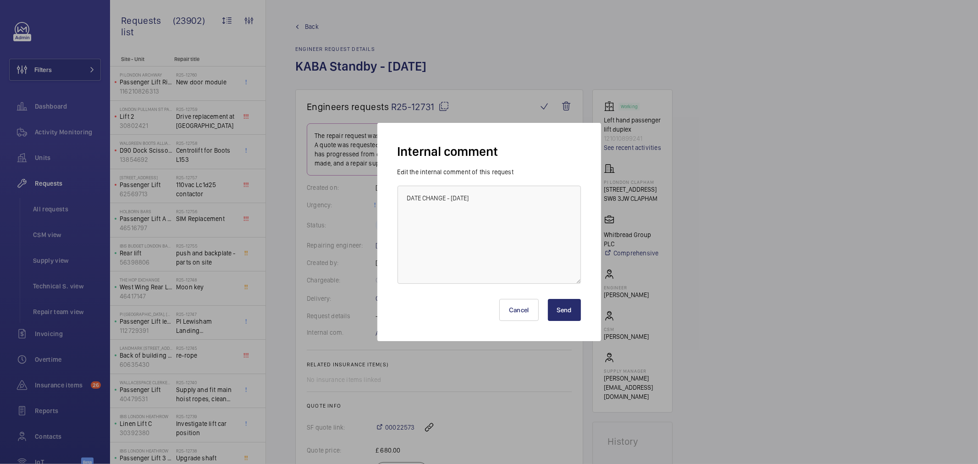
click at [557, 312] on button "Send" at bounding box center [564, 310] width 33 height 22
